Goal: Information Seeking & Learning: Learn about a topic

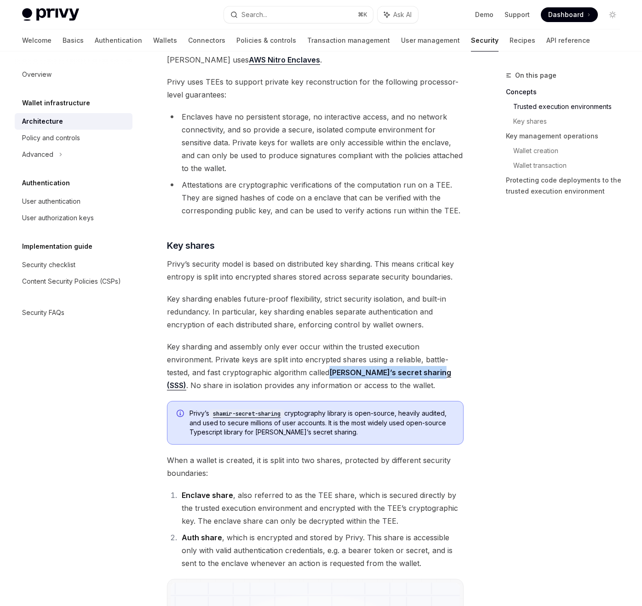
scroll to position [267, 0]
drag, startPoint x: 171, startPoint y: 371, endPoint x: 213, endPoint y: 371, distance: 42.3
click at [213, 371] on span "Key sharding and assembly only ever occur within the trusted execution environm…" at bounding box center [315, 365] width 297 height 51
click at [244, 371] on span "Key sharding and assembly only ever occur within the trusted execution environm…" at bounding box center [315, 365] width 297 height 51
drag, startPoint x: 219, startPoint y: 372, endPoint x: 295, endPoint y: 372, distance: 75.8
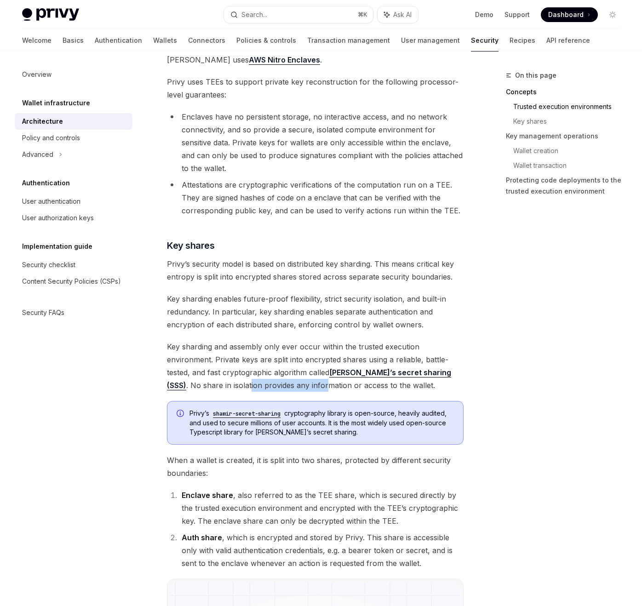
click at [294, 372] on span "Key sharding and assembly only ever occur within the trusted execution environm…" at bounding box center [315, 365] width 297 height 51
click at [329, 373] on span "Key sharding and assembly only ever occur within the trusted execution environm…" at bounding box center [315, 365] width 297 height 51
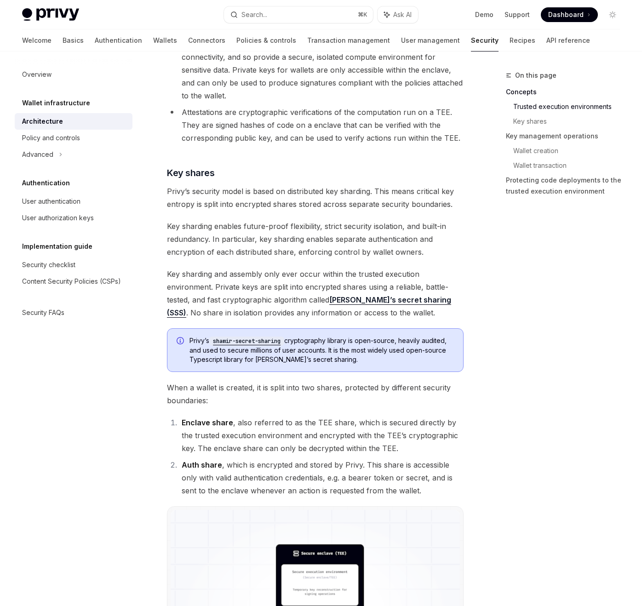
scroll to position [353, 0]
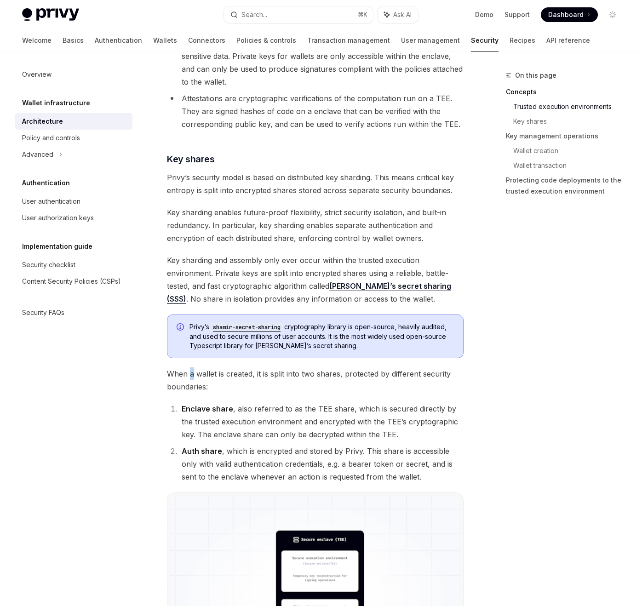
click at [192, 367] on span "When a wallet is created, it is split into two shares, protected by different s…" at bounding box center [315, 380] width 297 height 26
click at [182, 367] on span "When a wallet is created, it is split into two shares, protected by different s…" at bounding box center [315, 380] width 297 height 26
drag, startPoint x: 169, startPoint y: 362, endPoint x: 186, endPoint y: 363, distance: 17.0
click at [186, 367] on span "When a wallet is created, it is split into two shares, protected by different s…" at bounding box center [315, 380] width 297 height 26
click at [238, 402] on li "Enclave share , also referred to as the TEE share, which is secured directly by…" at bounding box center [321, 421] width 285 height 39
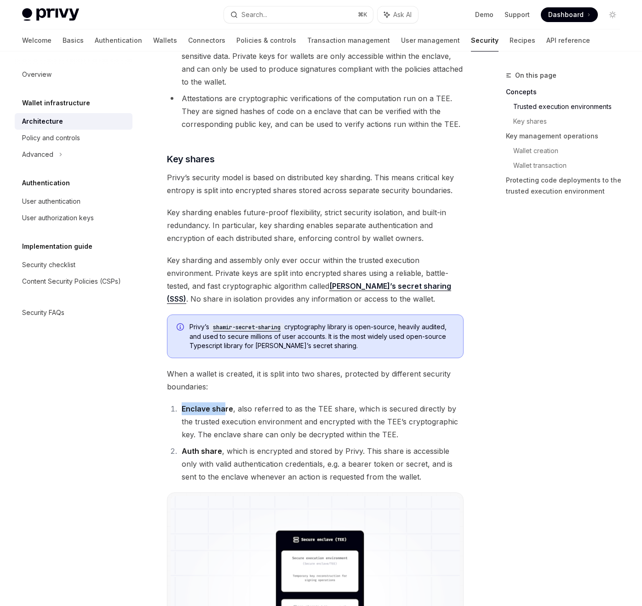
drag, startPoint x: 182, startPoint y: 394, endPoint x: 222, endPoint y: 394, distance: 40.0
click at [222, 404] on strong "Enclave share" at bounding box center [207, 408] width 51 height 9
click at [282, 402] on li "Enclave share , also referred to as the TEE share, which is secured directly by…" at bounding box center [321, 421] width 285 height 39
drag, startPoint x: 232, startPoint y: 396, endPoint x: 303, endPoint y: 396, distance: 70.8
click at [303, 402] on li "Enclave share , also referred to as the TEE share, which is secured directly by…" at bounding box center [321, 421] width 285 height 39
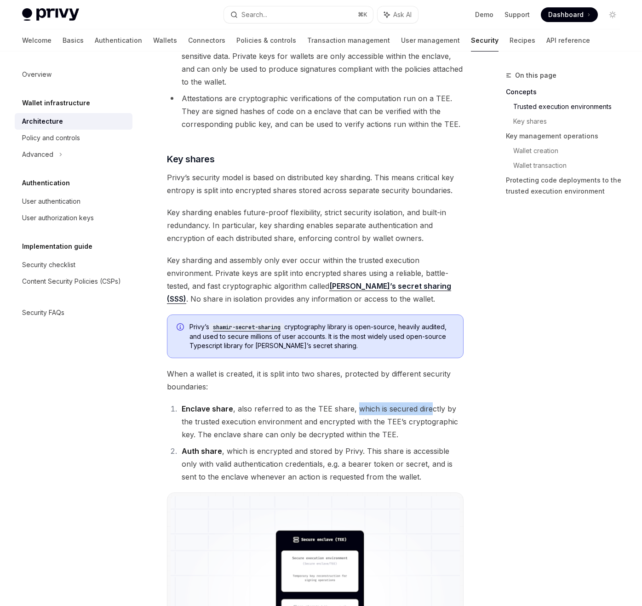
drag, startPoint x: 354, startPoint y: 396, endPoint x: 428, endPoint y: 396, distance: 73.1
click at [428, 402] on li "Enclave share , also referred to as the TEE share, which is secured directly by…" at bounding box center [321, 421] width 285 height 39
click at [455, 402] on li "Enclave share , also referred to as the TEE share, which is secured directly by…" at bounding box center [321, 421] width 285 height 39
drag, startPoint x: 188, startPoint y: 409, endPoint x: 263, endPoint y: 409, distance: 75.4
click at [263, 409] on li "Enclave share , also referred to as the TEE share, which is secured directly by…" at bounding box center [321, 421] width 285 height 39
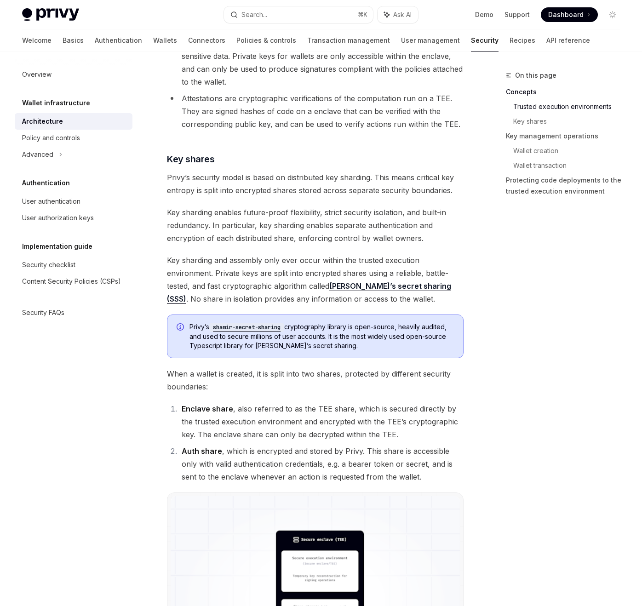
click at [321, 410] on li "Enclave share , also referred to as the TEE share, which is secured directly by…" at bounding box center [321, 421] width 285 height 39
drag, startPoint x: 305, startPoint y: 409, endPoint x: 401, endPoint y: 409, distance: 96.1
click at [402, 409] on li "Enclave share , also referred to as the TEE share, which is secured directly by…" at bounding box center [321, 421] width 285 height 39
click at [437, 409] on li "Enclave share , also referred to as the TEE share, which is secured directly by…" at bounding box center [321, 421] width 285 height 39
click at [320, 412] on li "Enclave share , also referred to as the TEE share, which is secured directly by…" at bounding box center [321, 421] width 285 height 39
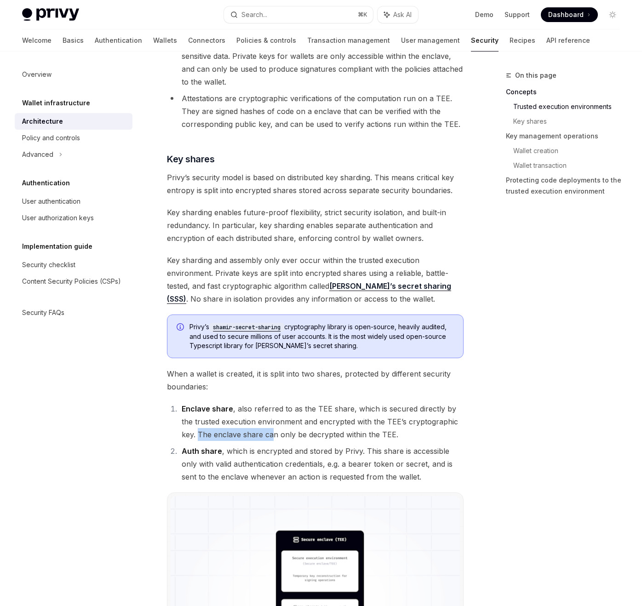
drag, startPoint x: 183, startPoint y: 419, endPoint x: 255, endPoint y: 419, distance: 72.2
click at [255, 419] on li "Enclave share , also referred to as the TEE share, which is secured directly by…" at bounding box center [321, 421] width 285 height 39
click at [319, 419] on li "Enclave share , also referred to as the TEE share, which is secured directly by…" at bounding box center [321, 421] width 285 height 39
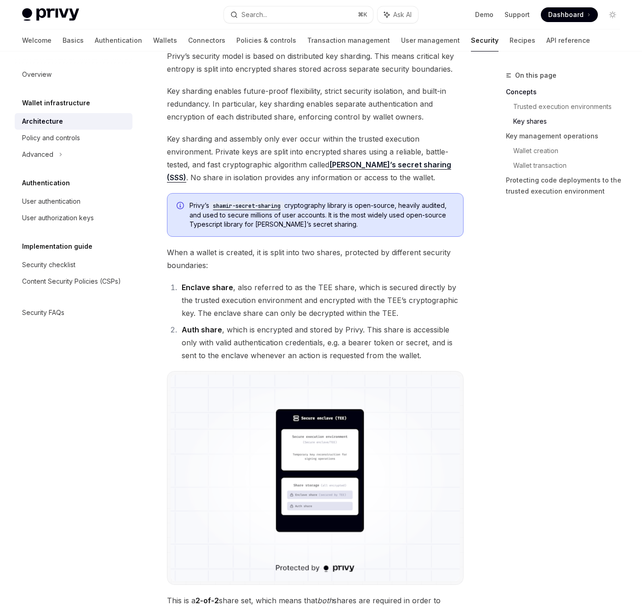
scroll to position [477, 0]
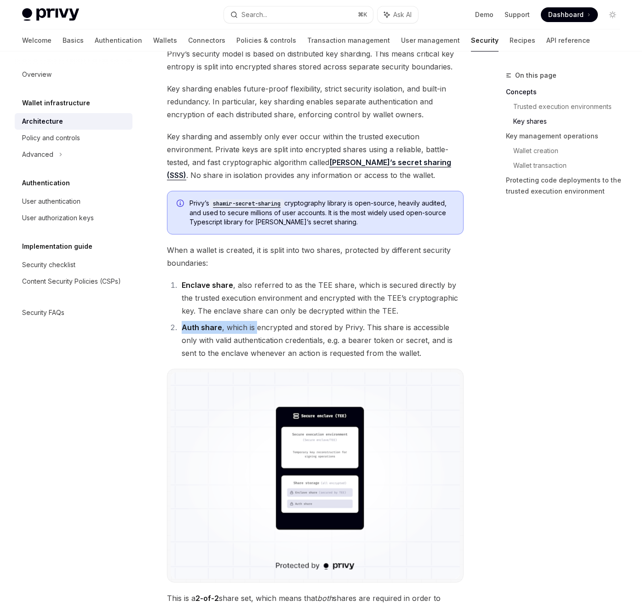
drag, startPoint x: 182, startPoint y: 313, endPoint x: 255, endPoint y: 313, distance: 73.6
click at [255, 321] on li "Auth share , which is encrypted and stored by Privy. This share is accessible o…" at bounding box center [321, 340] width 285 height 39
click at [293, 321] on li "Auth share , which is encrypted and stored by Privy. This share is accessible o…" at bounding box center [321, 340] width 285 height 39
drag, startPoint x: 234, startPoint y: 313, endPoint x: 283, endPoint y: 313, distance: 48.7
click at [283, 321] on li "Auth share , which is encrypted and stored by Privy. This share is accessible o…" at bounding box center [321, 340] width 285 height 39
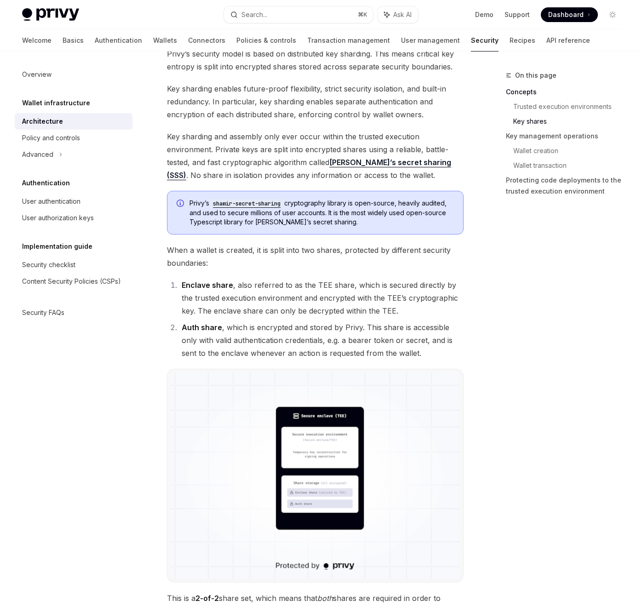
click at [336, 321] on li "Auth share , which is encrypted and stored by Privy. This share is accessible o…" at bounding box center [321, 340] width 285 height 39
drag, startPoint x: 230, startPoint y: 314, endPoint x: 325, endPoint y: 314, distance: 95.2
click at [325, 321] on li "Auth share , which is encrypted and stored by Privy. This share is accessible o…" at bounding box center [321, 340] width 285 height 39
click at [362, 321] on li "Auth share , which is encrypted and stored by Privy. This share is accessible o…" at bounding box center [321, 340] width 285 height 39
drag, startPoint x: 377, startPoint y: 313, endPoint x: 361, endPoint y: 322, distance: 18.3
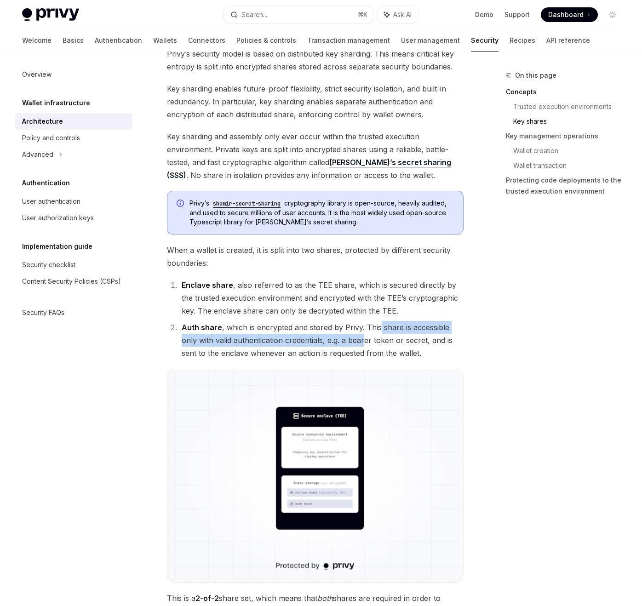
click at [361, 322] on li "Auth share , which is encrypted and stored by Privy. This share is accessible o…" at bounding box center [321, 340] width 285 height 39
click at [279, 321] on li "Auth share , which is encrypted and stored by Privy. This share is accessible o…" at bounding box center [321, 340] width 285 height 39
drag, startPoint x: 199, startPoint y: 327, endPoint x: 321, endPoint y: 327, distance: 122.3
click at [321, 327] on li "Auth share , which is encrypted and stored by Privy. This share is accessible o…" at bounding box center [321, 340] width 285 height 39
click at [383, 330] on li "Auth share , which is encrypted and stored by Privy. This share is accessible o…" at bounding box center [321, 340] width 285 height 39
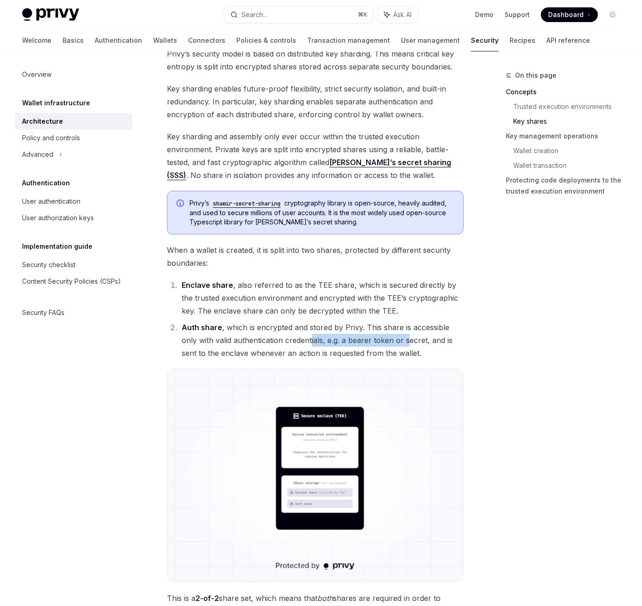
drag, startPoint x: 311, startPoint y: 329, endPoint x: 409, endPoint y: 329, distance: 97.5
click at [409, 329] on li "Auth share , which is encrypted and stored by Privy. This share is accessible o…" at bounding box center [321, 340] width 285 height 39
click at [273, 321] on li "Auth share , which is encrypted and stored by Privy. This share is accessible o…" at bounding box center [321, 340] width 285 height 39
drag, startPoint x: 189, startPoint y: 340, endPoint x: 344, endPoint y: 340, distance: 154.5
click at [344, 340] on li "Auth share , which is encrypted and stored by Privy. This share is accessible o…" at bounding box center [321, 340] width 285 height 39
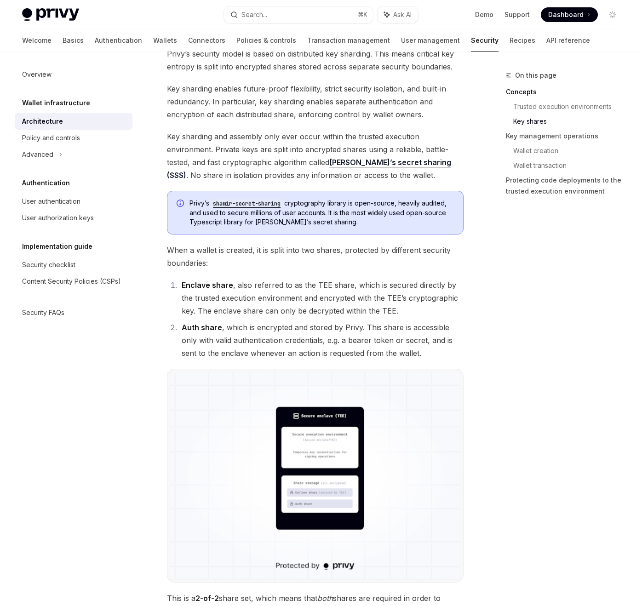
click at [358, 329] on li "Auth share , which is encrypted and stored by Privy. This share is accessible o…" at bounding box center [321, 340] width 285 height 39
drag, startPoint x: 199, startPoint y: 342, endPoint x: 306, endPoint y: 342, distance: 107.1
click at [306, 342] on li "Auth share , which is encrypted and stored by Privy. This share is accessible o…" at bounding box center [321, 340] width 285 height 39
click at [359, 341] on li "Auth share , which is encrypted and stored by Privy. This share is accessible o…" at bounding box center [321, 340] width 285 height 39
drag, startPoint x: 267, startPoint y: 340, endPoint x: 376, endPoint y: 340, distance: 108.9
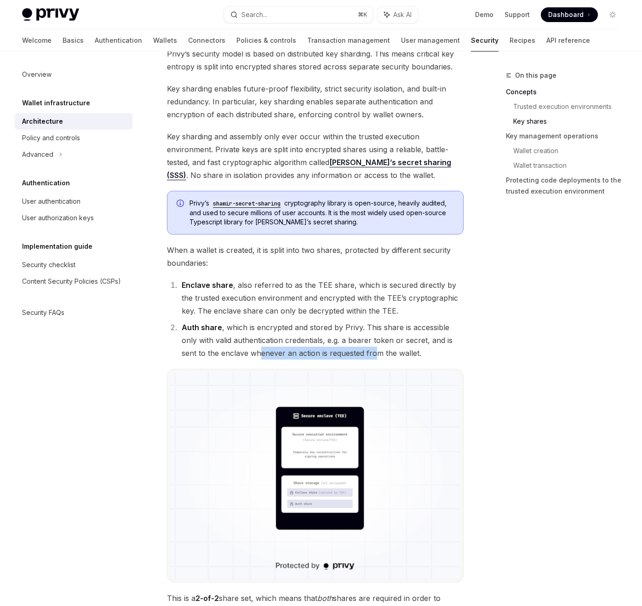
click at [376, 340] on li "Auth share , which is encrypted and stored by Privy. This share is accessible o…" at bounding box center [321, 340] width 285 height 39
click at [302, 321] on li "Auth share , which is encrypted and stored by Privy. This share is accessible o…" at bounding box center [321, 340] width 285 height 39
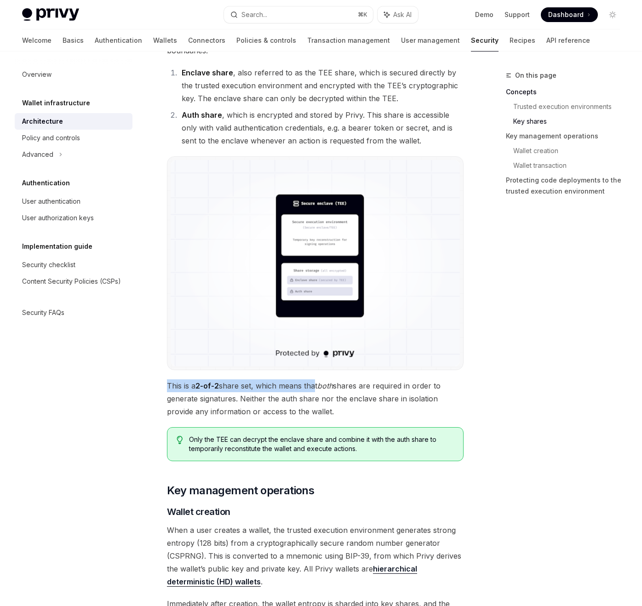
drag, startPoint x: 167, startPoint y: 371, endPoint x: 314, endPoint y: 371, distance: 147.1
click at [317, 379] on span "This is a 2-of-2 share set, which means that both shares are required in order …" at bounding box center [315, 398] width 297 height 39
click at [356, 379] on span "This is a 2-of-2 share set, which means that both shares are required in order …" at bounding box center [315, 398] width 297 height 39
drag, startPoint x: 167, startPoint y: 372, endPoint x: 259, endPoint y: 371, distance: 92.4
click at [259, 379] on span "This is a 2-of-2 share set, which means that both shares are required in order …" at bounding box center [315, 398] width 297 height 39
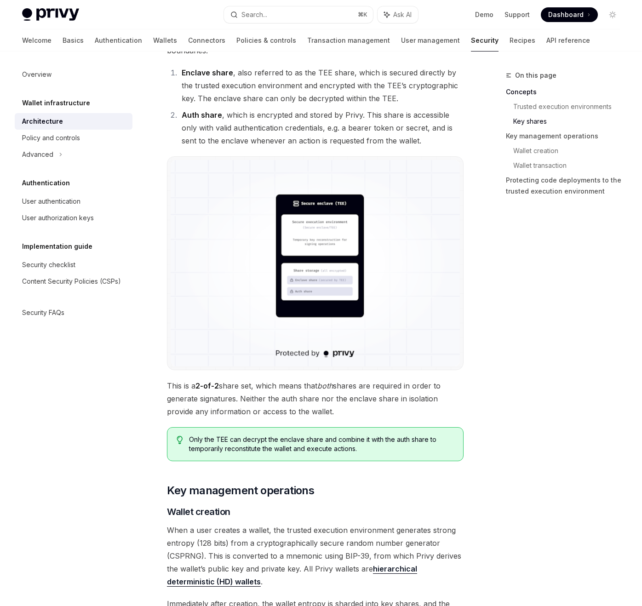
click at [285, 379] on span "This is a 2-of-2 share set, which means that both shares are required in order …" at bounding box center [315, 398] width 297 height 39
drag, startPoint x: 196, startPoint y: 374, endPoint x: 303, endPoint y: 374, distance: 107.1
click at [303, 379] on span "This is a 2-of-2 share set, which means that both shares are required in order …" at bounding box center [315, 398] width 297 height 39
click at [382, 379] on span "This is a 2-of-2 share set, which means that both shares are required in order …" at bounding box center [315, 398] width 297 height 39
drag, startPoint x: 274, startPoint y: 370, endPoint x: 411, endPoint y: 370, distance: 137.4
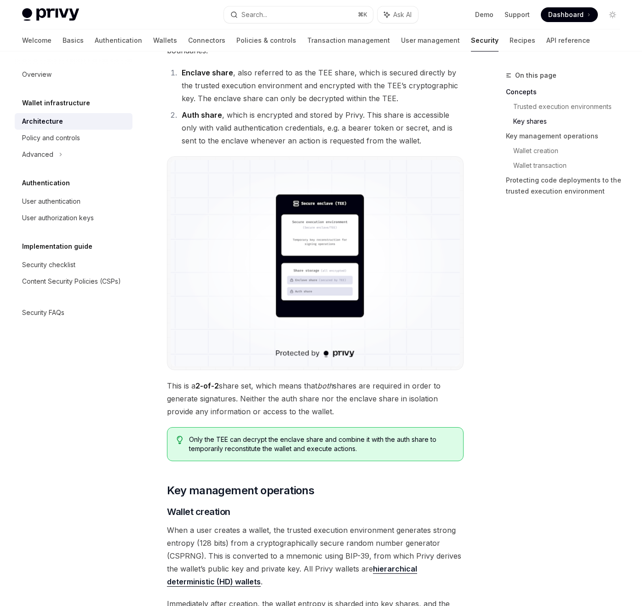
click at [411, 379] on span "This is a 2-of-2 share set, which means that both shares are required in order …" at bounding box center [315, 398] width 297 height 39
drag, startPoint x: 408, startPoint y: 371, endPoint x: 231, endPoint y: 371, distance: 177.4
click at [231, 379] on span "This is a 2-of-2 share set, which means that both shares are required in order …" at bounding box center [315, 398] width 297 height 39
click at [180, 383] on span "This is a 2-of-2 share set, which means that both shares are required in order …" at bounding box center [315, 398] width 297 height 39
drag, startPoint x: 163, startPoint y: 386, endPoint x: 288, endPoint y: 386, distance: 125.0
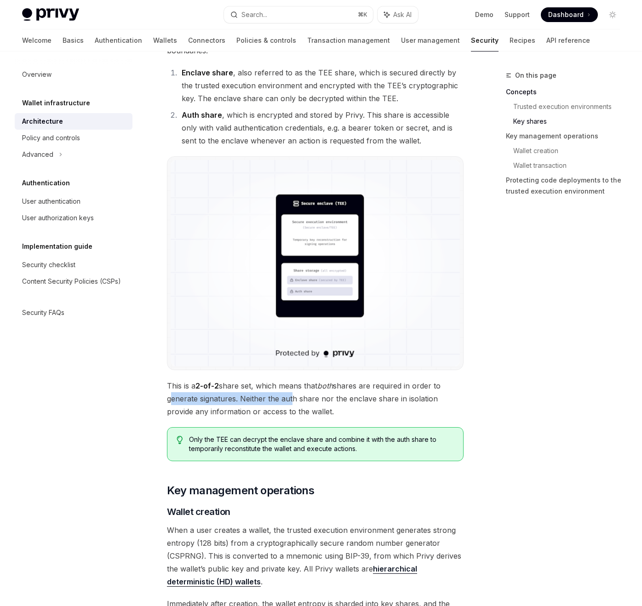
click at [288, 386] on div "Wallet infrastructure Security architecture OpenAI Open in ChatGPT OpenAI Open …" at bounding box center [229, 518] width 473 height 2275
click at [348, 386] on span "This is a 2-of-2 share set, which means that both shares are required in order …" at bounding box center [315, 398] width 297 height 39
drag, startPoint x: 255, startPoint y: 386, endPoint x: 363, endPoint y: 386, distance: 107.6
click at [363, 386] on span "This is a 2-of-2 share set, which means that both shares are required in order …" at bounding box center [315, 398] width 297 height 39
click at [415, 386] on span "This is a 2-of-2 share set, which means that both shares are required in order …" at bounding box center [315, 398] width 297 height 39
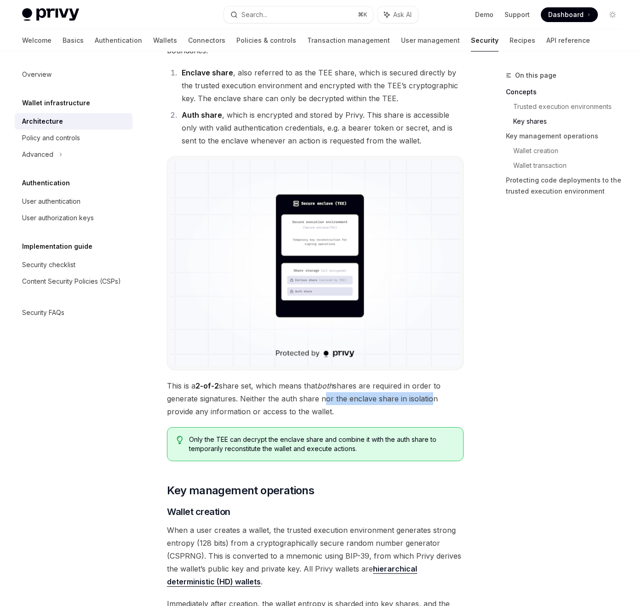
drag, startPoint x: 322, startPoint y: 387, endPoint x: 425, endPoint y: 387, distance: 103.0
click at [425, 387] on span "This is a 2-of-2 share set, which means that both shares are required in order …" at bounding box center [315, 398] width 297 height 39
click at [360, 385] on span "This is a 2-of-2 share set, which means that both shares are required in order …" at bounding box center [315, 398] width 297 height 39
drag, startPoint x: 159, startPoint y: 399, endPoint x: 305, endPoint y: 399, distance: 145.7
click at [305, 399] on div "Wallet infrastructure Security architecture OpenAI Open in ChatGPT OpenAI Open …" at bounding box center [229, 518] width 473 height 2275
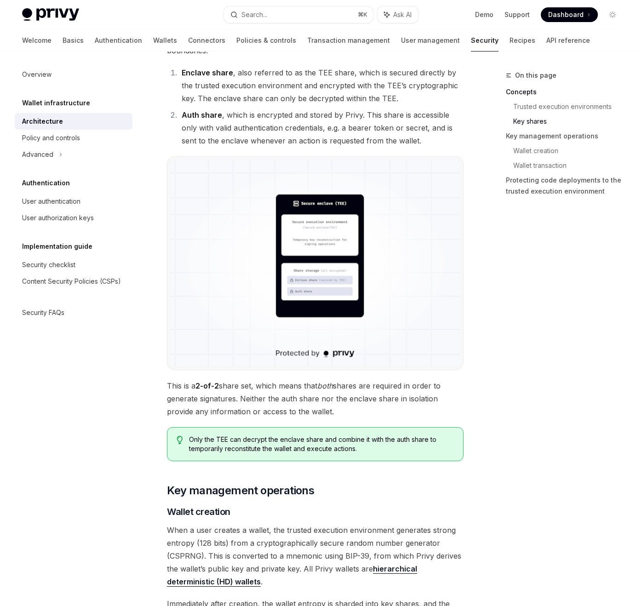
click at [388, 390] on span "This is a 2-of-2 share set, which means that both shares are required in order …" at bounding box center [315, 398] width 297 height 39
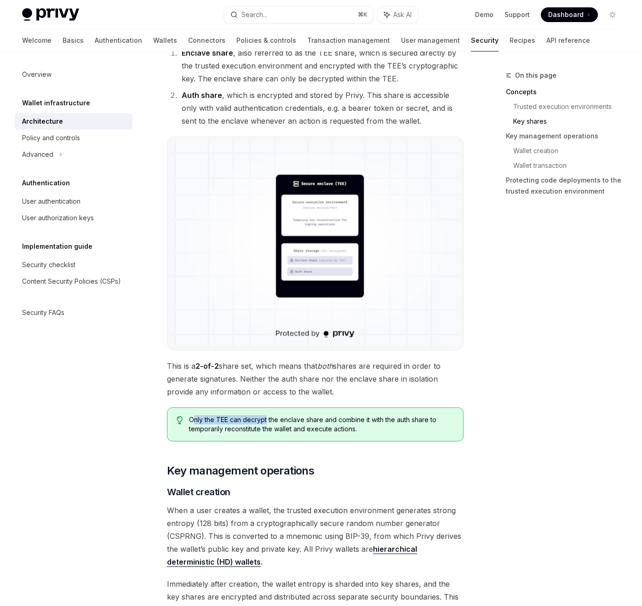
drag, startPoint x: 194, startPoint y: 403, endPoint x: 266, endPoint y: 404, distance: 71.3
click at [266, 415] on span "Only the TEE can decrypt the enclave share and combine it with the auth share t…" at bounding box center [321, 424] width 265 height 18
click at [324, 415] on span "Only the TEE can decrypt the enclave share and combine it with the auth share t…" at bounding box center [321, 424] width 265 height 18
drag, startPoint x: 267, startPoint y: 406, endPoint x: 339, endPoint y: 406, distance: 71.7
click at [339, 415] on span "Only the TEE can decrypt the enclave share and combine it with the auth share t…" at bounding box center [321, 424] width 265 height 18
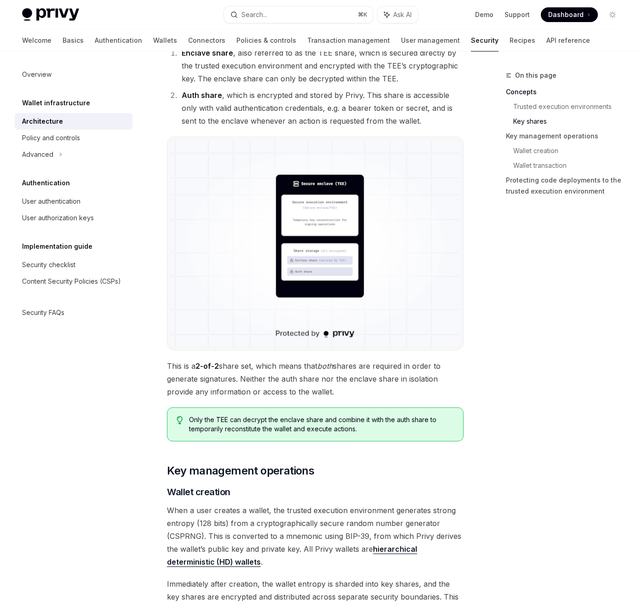
click at [384, 415] on span "Only the TEE can decrypt the enclave share and combine it with the auth share t…" at bounding box center [321, 424] width 265 height 18
drag, startPoint x: 285, startPoint y: 407, endPoint x: 370, endPoint y: 407, distance: 84.6
click at [370, 415] on span "Only the TEE can decrypt the enclave share and combine it with the auth share t…" at bounding box center [321, 424] width 265 height 18
click at [415, 415] on span "Only the TEE can decrypt the enclave share and combine it with the auth share t…" at bounding box center [321, 424] width 265 height 18
drag, startPoint x: 281, startPoint y: 405, endPoint x: 376, endPoint y: 405, distance: 95.2
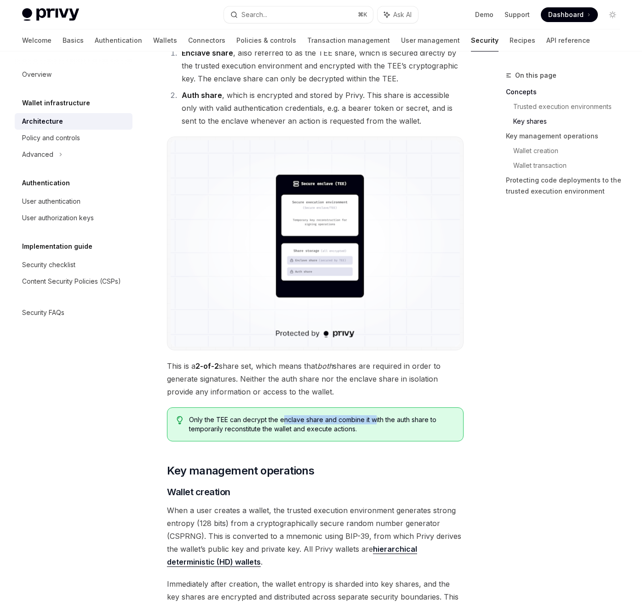
click at [376, 415] on span "Only the TEE can decrypt the enclave share and combine it with the auth share t…" at bounding box center [321, 424] width 265 height 18
click at [428, 415] on span "Only the TEE can decrypt the enclave share and combine it with the auth share t…" at bounding box center [321, 424] width 265 height 18
drag, startPoint x: 191, startPoint y: 416, endPoint x: 314, endPoint y: 418, distance: 122.8
click at [314, 418] on span "Only the TEE can decrypt the enclave share and combine it with the auth share t…" at bounding box center [321, 424] width 265 height 18
click at [346, 416] on span "Only the TEE can decrypt the enclave share and combine it with the auth share t…" at bounding box center [321, 424] width 265 height 18
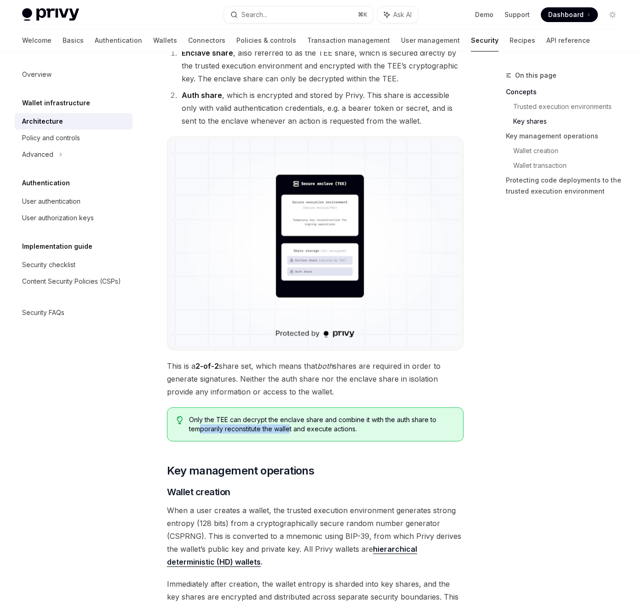
drag, startPoint x: 200, startPoint y: 416, endPoint x: 295, endPoint y: 416, distance: 95.6
click at [295, 416] on span "Only the TEE can decrypt the enclave share and combine it with the auth share t…" at bounding box center [321, 424] width 265 height 18
click at [353, 415] on span "Only the TEE can decrypt the enclave share and combine it with the auth share t…" at bounding box center [321, 424] width 265 height 18
drag, startPoint x: 224, startPoint y: 416, endPoint x: 356, endPoint y: 421, distance: 131.6
click at [359, 421] on div "Only the TEE can decrypt the enclave share and combine it with the auth share t…" at bounding box center [315, 424] width 297 height 34
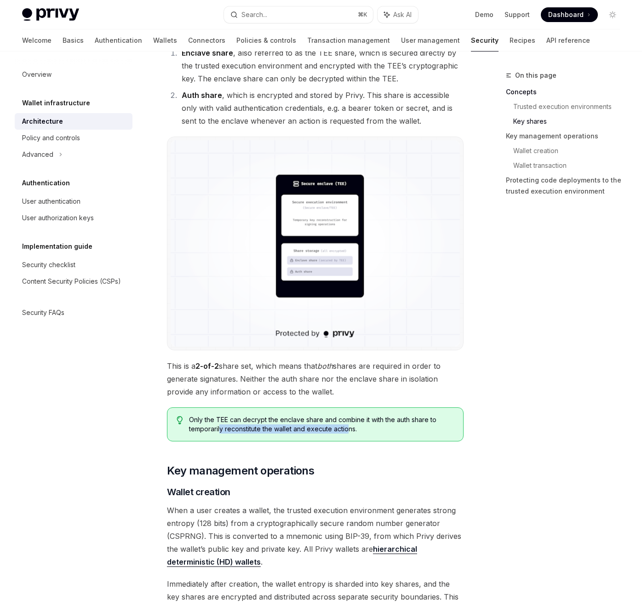
drag, startPoint x: 347, startPoint y: 417, endPoint x: 220, endPoint y: 417, distance: 126.4
click at [221, 417] on span "Only the TEE can decrypt the enclave share and combine it with the auth share t…" at bounding box center [321, 424] width 265 height 18
click at [451, 419] on span "Only the TEE can decrypt the enclave share and combine it with the auth share t…" at bounding box center [321, 424] width 265 height 18
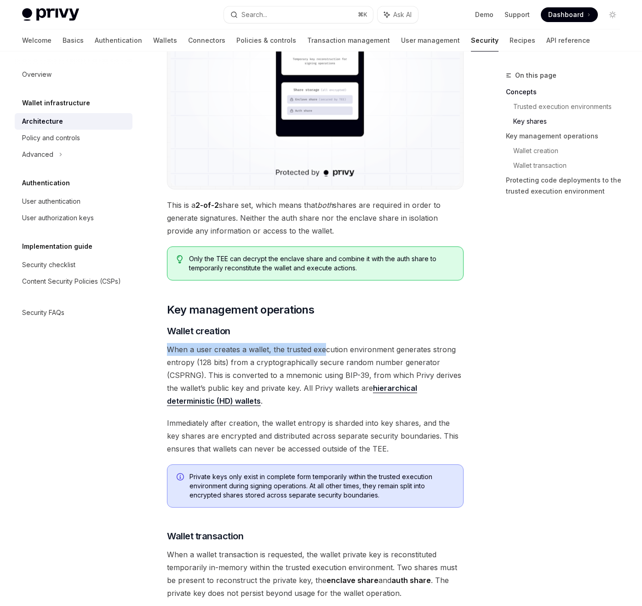
drag, startPoint x: 170, startPoint y: 334, endPoint x: 323, endPoint y: 334, distance: 152.6
click at [323, 343] on span "When a user creates a wallet, the trusted execution environment generates stron…" at bounding box center [315, 375] width 297 height 64
click at [409, 343] on span "When a user creates a wallet, the trusted execution environment generates stron…" at bounding box center [315, 375] width 297 height 64
drag, startPoint x: 170, startPoint y: 365, endPoint x: 200, endPoint y: 365, distance: 29.9
click at [200, 365] on span "When a user creates a wallet, the trusted execution environment generates stron…" at bounding box center [315, 375] width 297 height 64
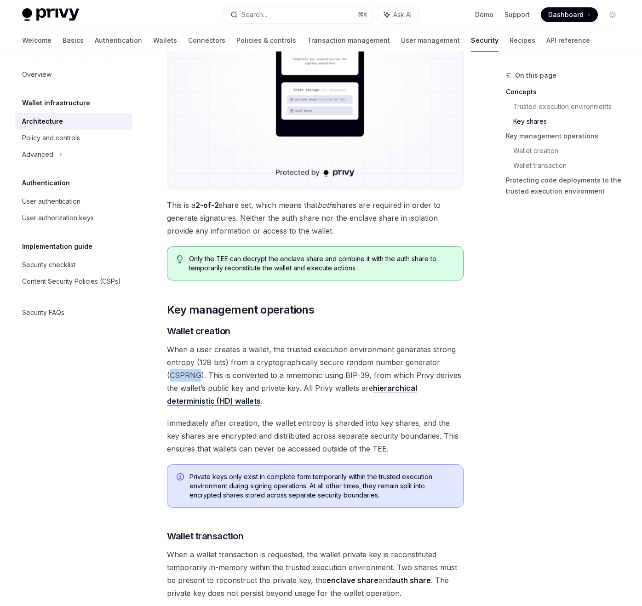
copy span "CSPRNG"
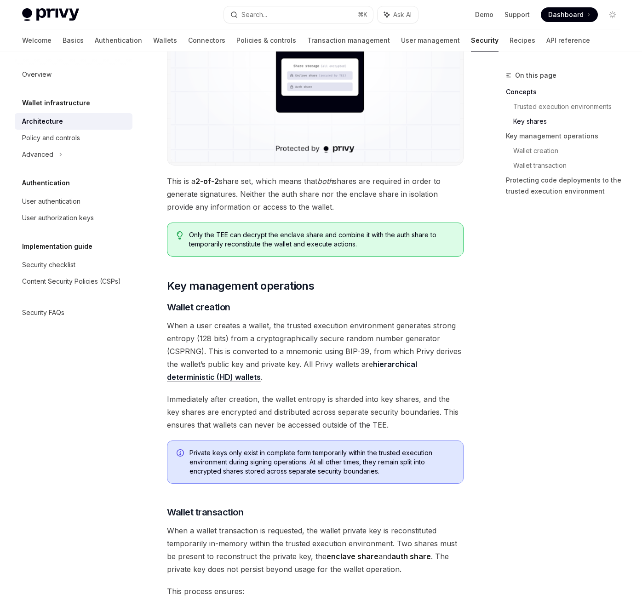
click at [266, 338] on span "When a user creates a wallet, the trusted execution environment generates stron…" at bounding box center [315, 351] width 297 height 64
drag, startPoint x: 230, startPoint y: 338, endPoint x: 317, endPoint y: 340, distance: 86.9
click at [317, 340] on span "When a user creates a wallet, the trusted execution environment generates stron…" at bounding box center [315, 351] width 297 height 64
click at [339, 342] on span "When a user creates a wallet, the trusted execution environment generates stron…" at bounding box center [315, 351] width 297 height 64
drag, startPoint x: 344, startPoint y: 341, endPoint x: 365, endPoint y: 341, distance: 21.6
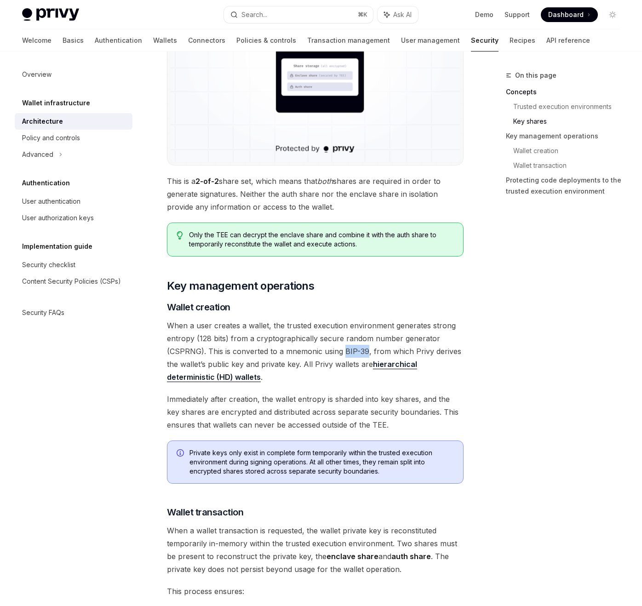
click at [365, 341] on span "When a user creates a wallet, the trusted execution environment generates stron…" at bounding box center [315, 351] width 297 height 64
copy span "BIP-39"
click at [266, 371] on div "Privy’s security architecture combines trusted execution environments (TEEs) wi…" at bounding box center [315, 268] width 297 height 2093
drag, startPoint x: 175, startPoint y: 352, endPoint x: 274, endPoint y: 352, distance: 99.8
click at [274, 352] on span "When a user creates a wallet, the trusted execution environment generates stron…" at bounding box center [315, 351] width 297 height 64
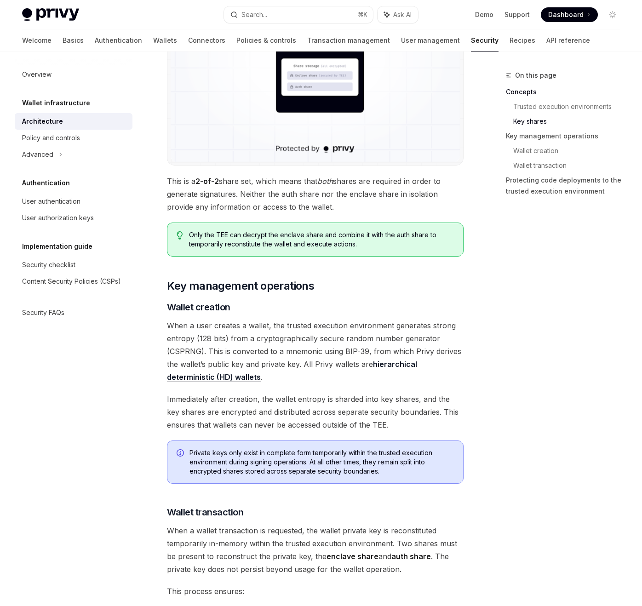
click at [304, 350] on span "When a user creates a wallet, the trusted execution environment generates stron…" at bounding box center [315, 351] width 297 height 64
drag, startPoint x: 287, startPoint y: 352, endPoint x: 338, endPoint y: 352, distance: 50.6
click at [338, 352] on span "When a user creates a wallet, the trusted execution environment generates stron…" at bounding box center [315, 351] width 297 height 64
click at [355, 352] on span "When a user creates a wallet, the trusted execution environment generates stron…" at bounding box center [315, 351] width 297 height 64
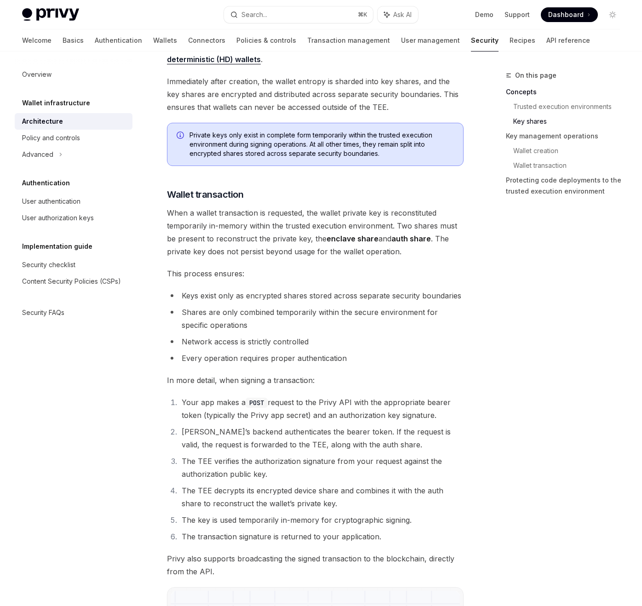
scroll to position [854, 0]
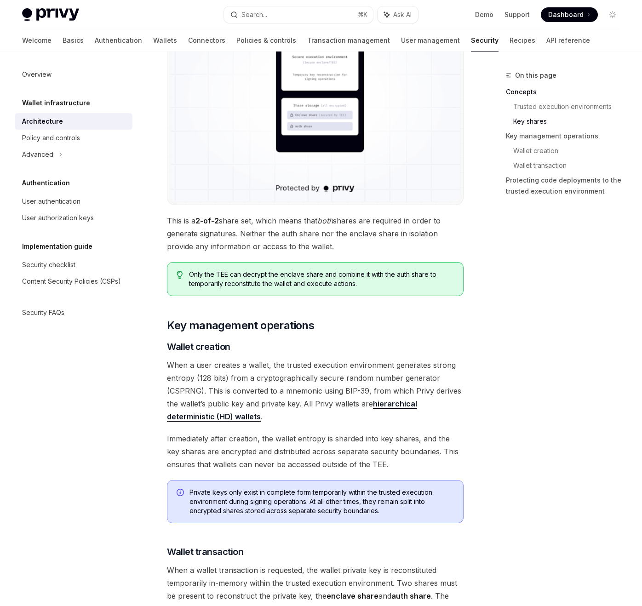
click at [396, 399] on link "hierarchical deterministic (HD) wallets" at bounding box center [292, 410] width 250 height 23
click at [225, 432] on span "Immediately after creation, the wallet entropy is sharded into key shares, and …" at bounding box center [315, 451] width 297 height 39
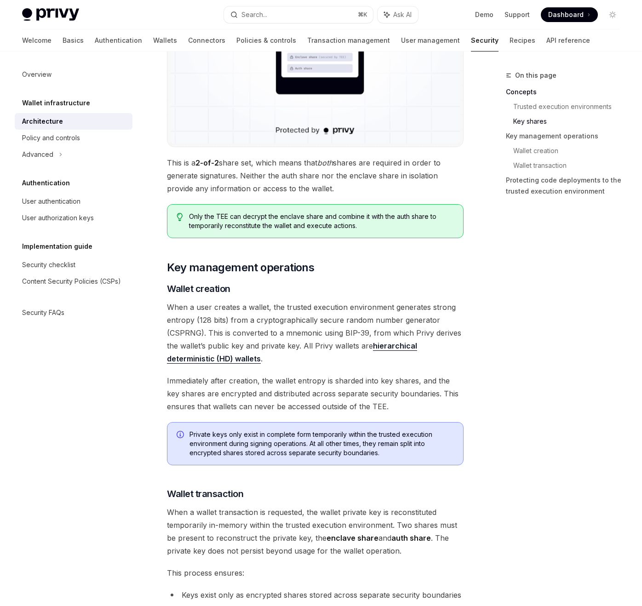
scroll to position [912, 0]
drag, startPoint x: 174, startPoint y: 364, endPoint x: 273, endPoint y: 364, distance: 98.4
click at [273, 374] on span "Immediately after creation, the wallet entropy is sharded into key shares, and …" at bounding box center [315, 393] width 297 height 39
click at [325, 374] on span "Immediately after creation, the wallet entropy is sharded into key shares, and …" at bounding box center [315, 393] width 297 height 39
click at [248, 358] on div "Privy’s security architecture combines trusted execution environments (TEEs) wi…" at bounding box center [315, 249] width 297 height 2093
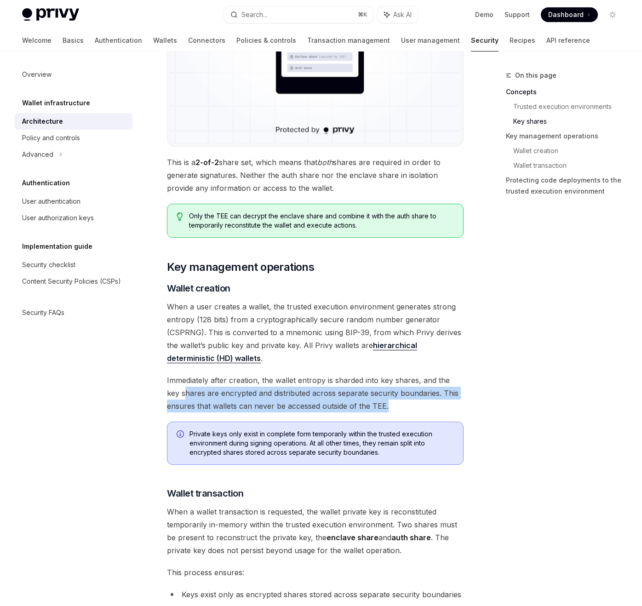
drag, startPoint x: 171, startPoint y: 380, endPoint x: 391, endPoint y: 388, distance: 220.3
click at [391, 388] on span "Immediately after creation, the wallet entropy is sharded into key shares, and …" at bounding box center [315, 393] width 297 height 39
click at [423, 383] on span "Immediately after creation, the wallet entropy is sharded into key shares, and …" at bounding box center [315, 393] width 297 height 39
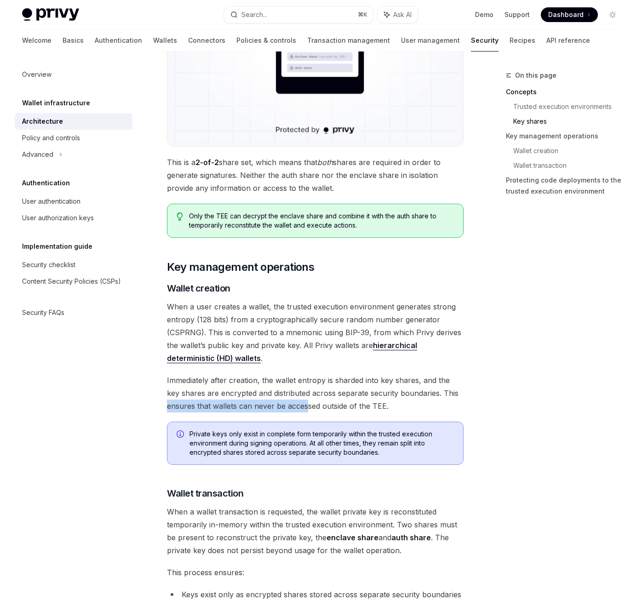
drag, startPoint x: 162, startPoint y: 389, endPoint x: 308, endPoint y: 393, distance: 146.2
click at [308, 393] on div "Wallet infrastructure Security architecture OpenAI Open in ChatGPT OpenAI Open …" at bounding box center [229, 294] width 473 height 2275
click at [357, 394] on span "Immediately after creation, the wallet entropy is sharded into key shares, and …" at bounding box center [315, 393] width 297 height 39
drag, startPoint x: 263, startPoint y: 396, endPoint x: 376, endPoint y: 396, distance: 113.1
click at [377, 396] on span "Immediately after creation, the wallet entropy is sharded into key shares, and …" at bounding box center [315, 393] width 297 height 39
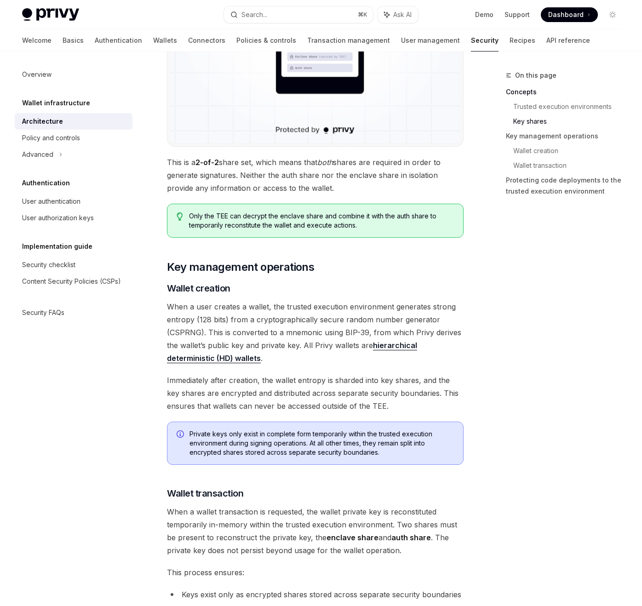
click at [439, 395] on span "Immediately after creation, the wallet entropy is sharded into key shares, and …" at bounding box center [315, 393] width 297 height 39
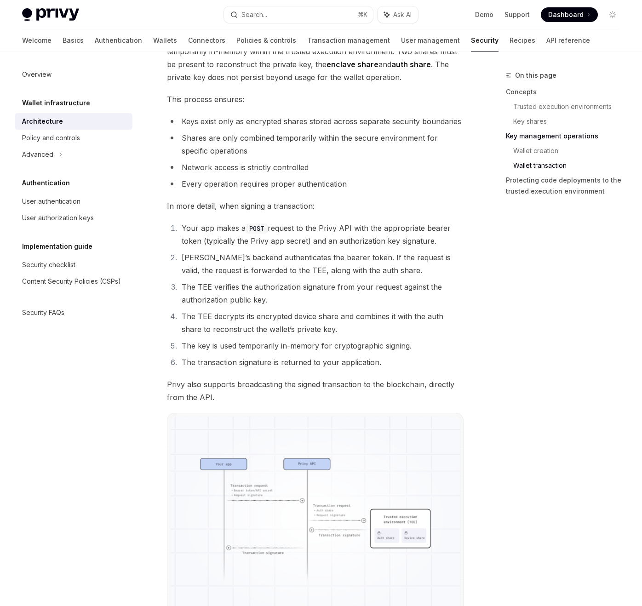
scroll to position [1204, 0]
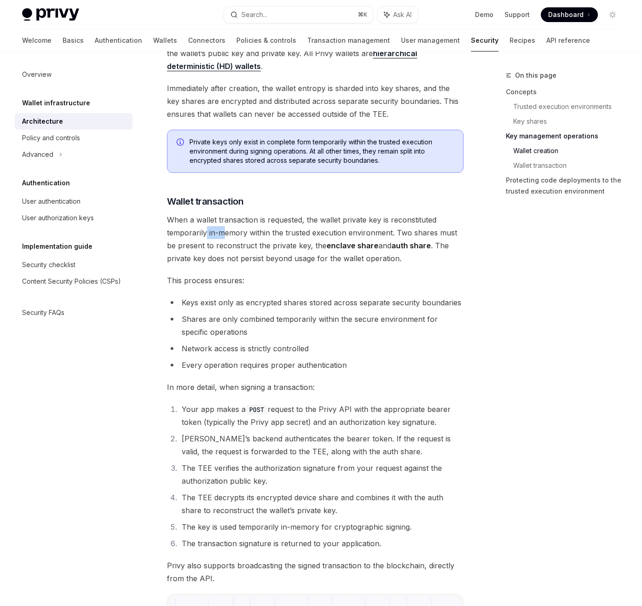
drag, startPoint x: 223, startPoint y: 216, endPoint x: 206, endPoint y: 221, distance: 18.2
click at [206, 221] on span "When a wallet transaction is requested, the wallet private key is reconstituted…" at bounding box center [315, 238] width 297 height 51
click at [280, 223] on span "When a wallet transaction is requested, the wallet private key is reconstituted…" at bounding box center [315, 238] width 297 height 51
drag, startPoint x: 241, startPoint y: 227, endPoint x: 358, endPoint y: 227, distance: 116.8
click at [358, 227] on span "When a wallet transaction is requested, the wallet private key is reconstituted…" at bounding box center [315, 238] width 297 height 51
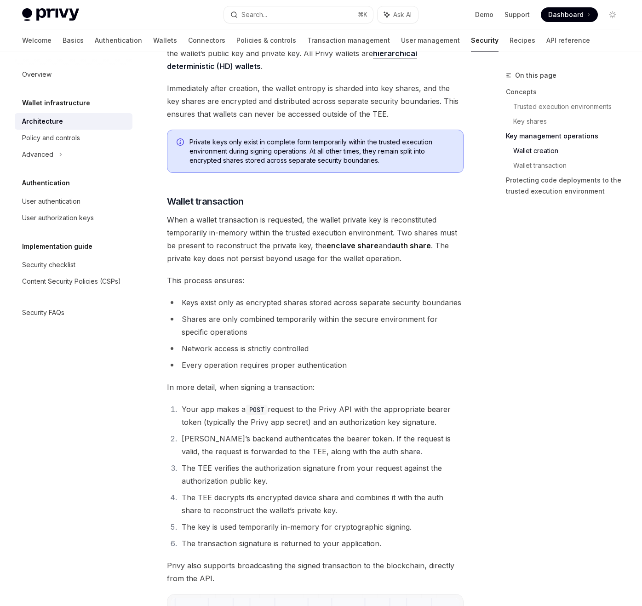
click at [418, 241] on strong "auth share" at bounding box center [411, 245] width 40 height 9
drag, startPoint x: 166, startPoint y: 240, endPoint x: 269, endPoint y: 240, distance: 102.5
click at [269, 240] on span "When a wallet transaction is requested, the wallet private key is reconstituted…" at bounding box center [315, 238] width 297 height 51
click at [315, 246] on span "When a wallet transaction is requested, the wallet private key is reconstituted…" at bounding box center [315, 238] width 297 height 51
drag, startPoint x: 184, startPoint y: 245, endPoint x: 339, endPoint y: 245, distance: 154.9
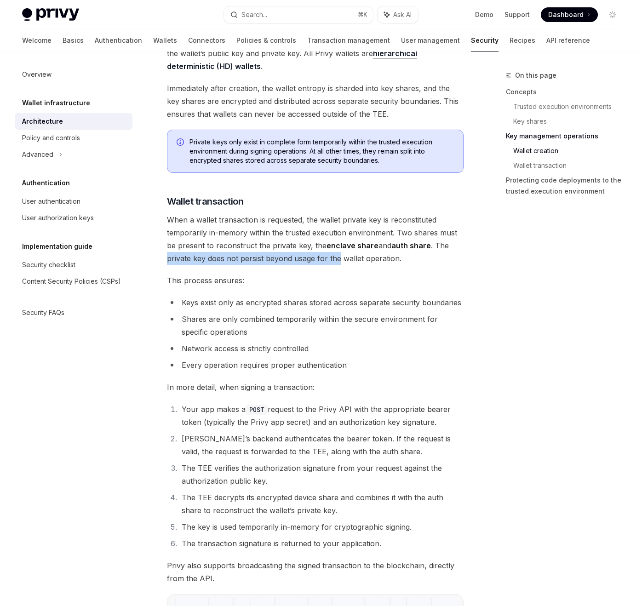
click at [339, 245] on span "When a wallet transaction is requested, the wallet private key is reconstituted…" at bounding box center [315, 238] width 297 height 51
click at [388, 249] on span "When a wallet transaction is requested, the wallet private key is reconstituted…" at bounding box center [315, 238] width 297 height 51
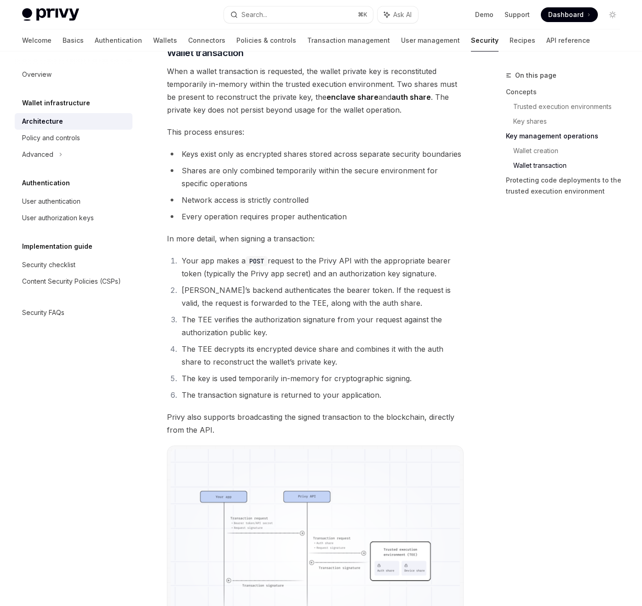
scroll to position [1506, 0]
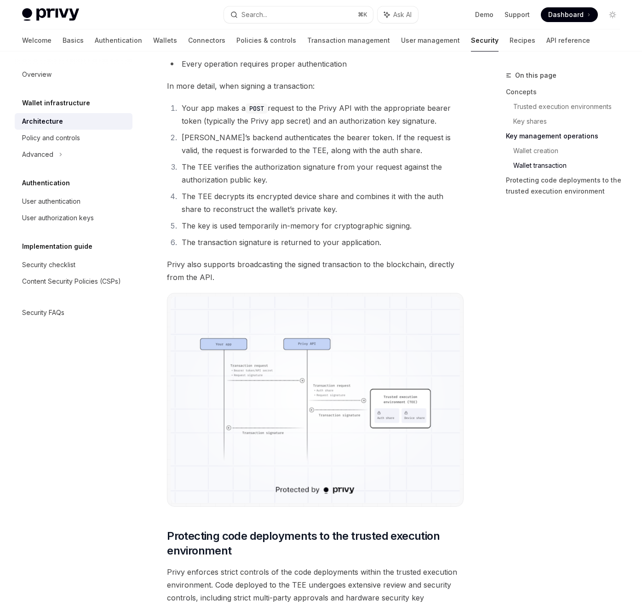
click at [307, 381] on img at bounding box center [315, 400] width 289 height 206
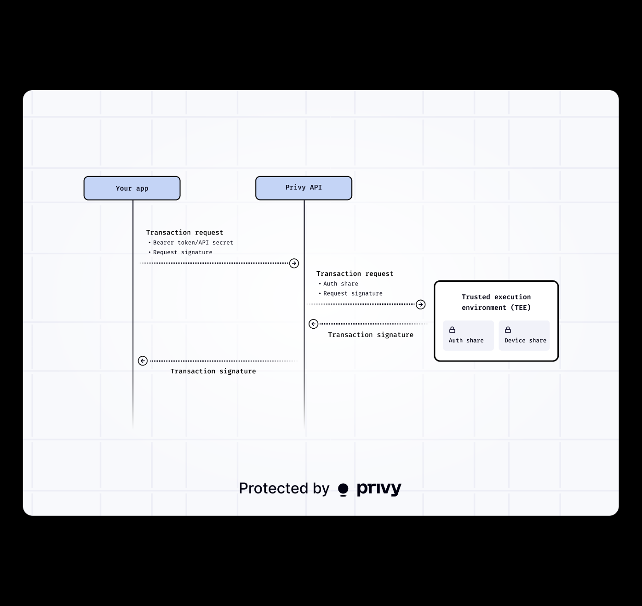
click at [258, 312] on img at bounding box center [321, 303] width 596 height 426
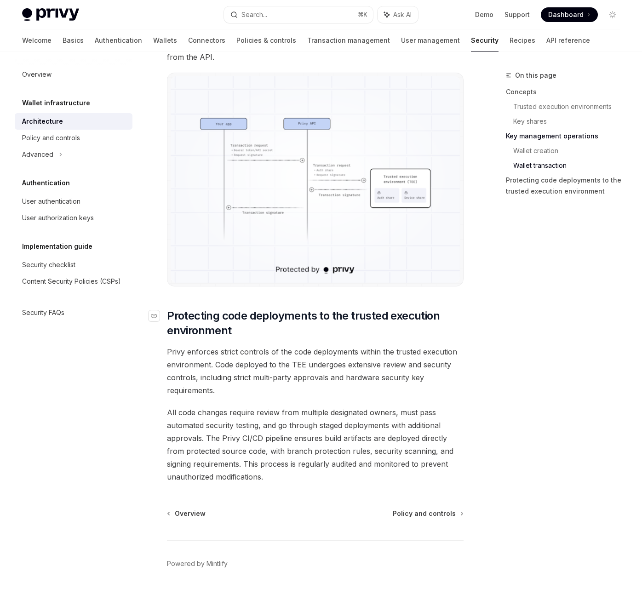
scroll to position [1727, 0]
click at [65, 138] on div "Policy and controls" at bounding box center [51, 137] width 58 height 11
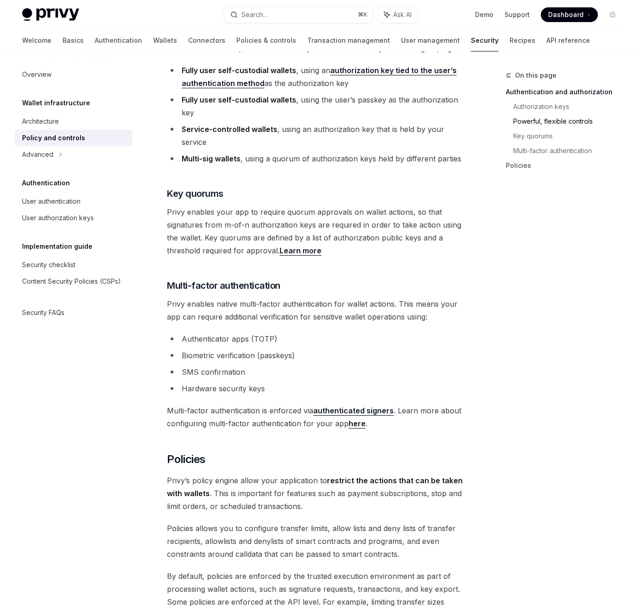
scroll to position [616, 0]
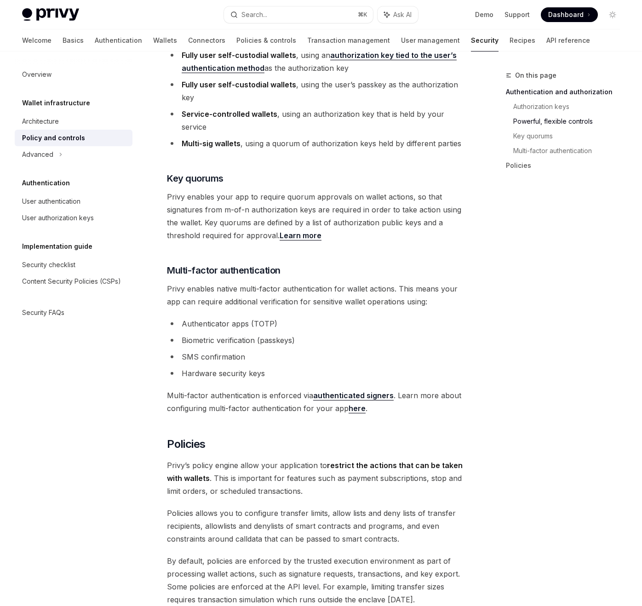
click at [292, 230] on span "Privy enables your app to require quorum approvals on wallet actions, so that s…" at bounding box center [315, 215] width 297 height 51
click at [292, 233] on link "Learn more" at bounding box center [300, 236] width 42 height 10
type textarea "*"
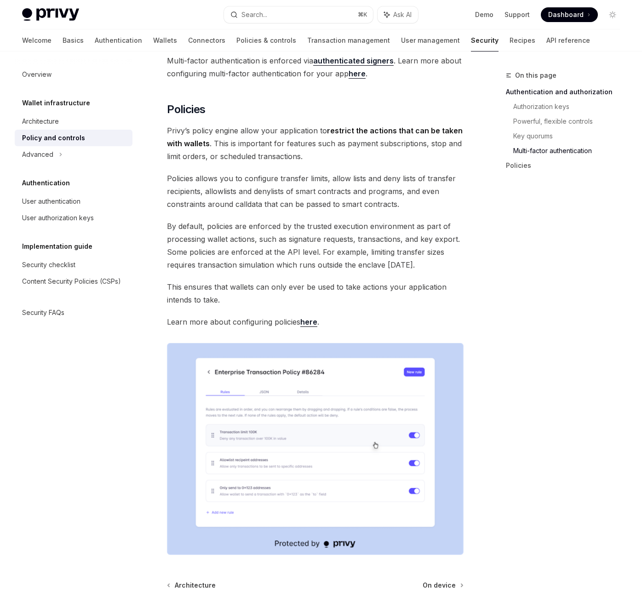
scroll to position [1036, 0]
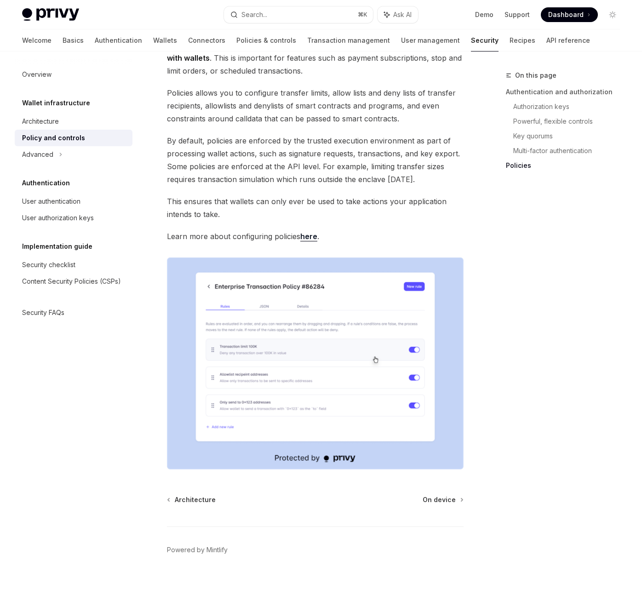
click at [237, 380] on img at bounding box center [315, 363] width 297 height 212
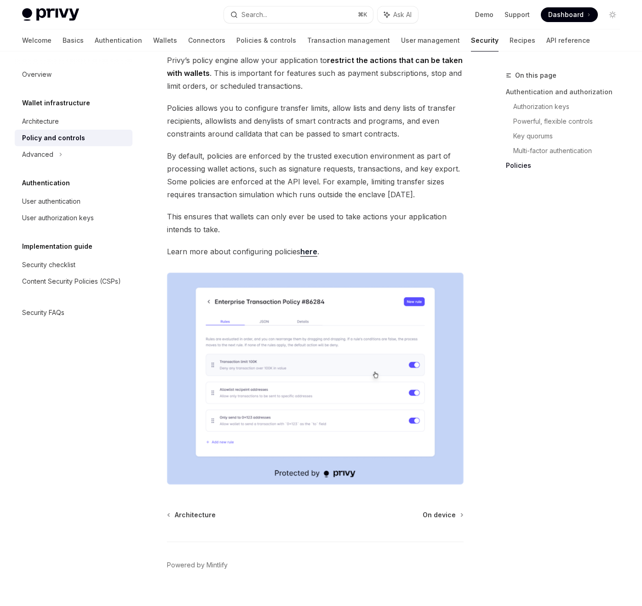
scroll to position [1006, 0]
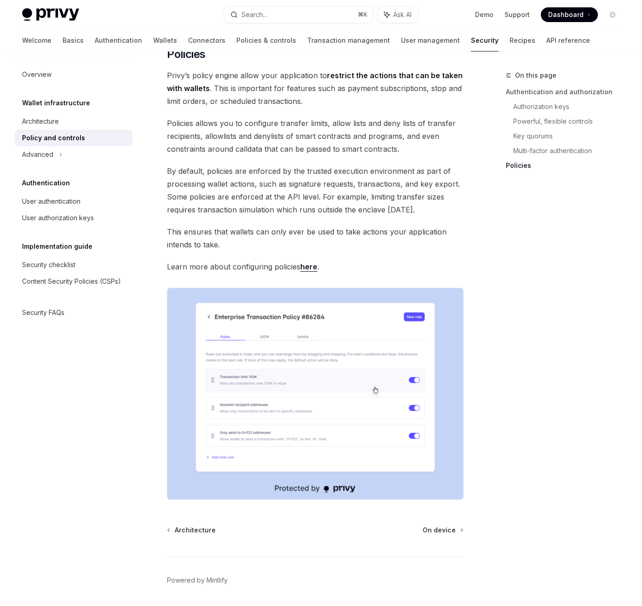
click at [309, 268] on link "here" at bounding box center [308, 267] width 17 height 10
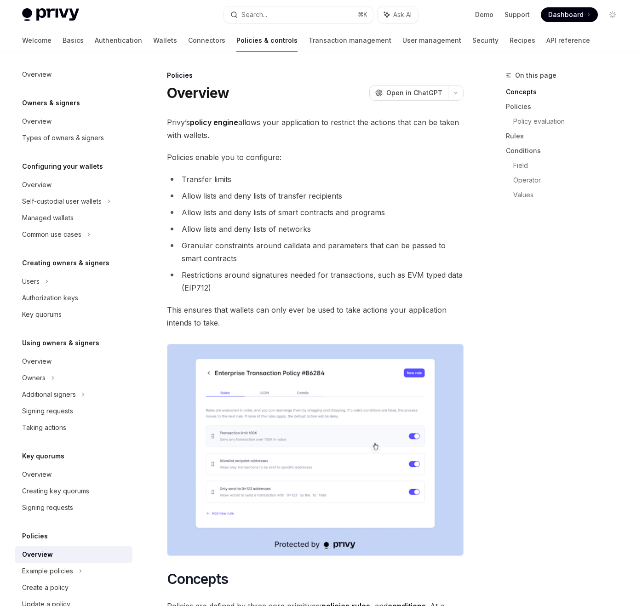
click at [187, 179] on li "Transfer limits" at bounding box center [315, 179] width 297 height 13
drag, startPoint x: 185, startPoint y: 229, endPoint x: 317, endPoint y: 229, distance: 132.4
click at [317, 229] on li "Allow lists and deny lists of networks" at bounding box center [315, 228] width 297 height 13
click at [227, 250] on li "Granular constraints around calldata and parameters that can be passed to smart…" at bounding box center [315, 252] width 297 height 26
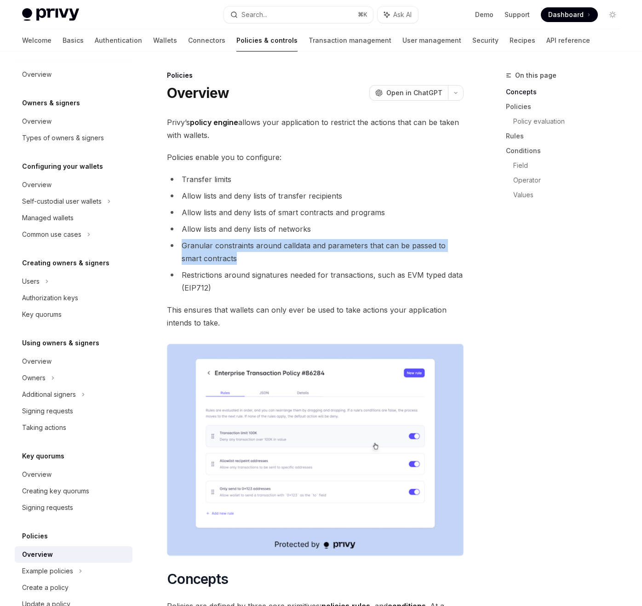
drag, startPoint x: 180, startPoint y: 245, endPoint x: 433, endPoint y: 257, distance: 253.5
click at [433, 257] on li "Granular constraints around calldata and parameters that can be passed to smart…" at bounding box center [315, 252] width 297 height 26
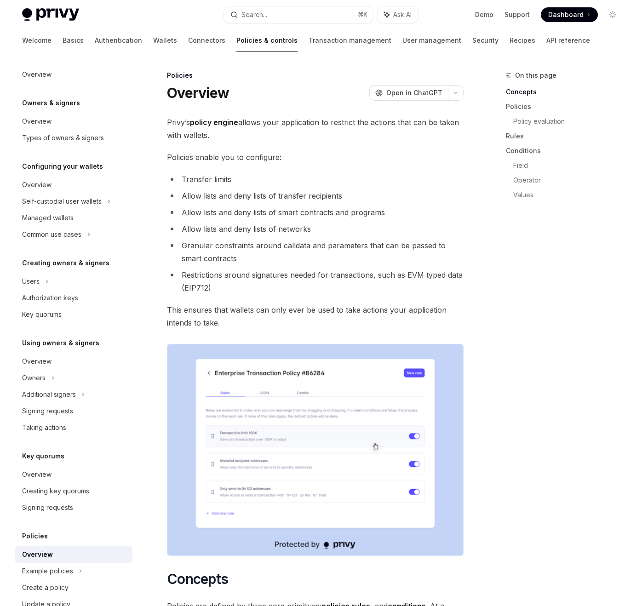
click at [202, 246] on li "Granular constraints around calldata and parameters that can be passed to smart…" at bounding box center [315, 252] width 297 height 26
drag, startPoint x: 180, startPoint y: 274, endPoint x: 401, endPoint y: 276, distance: 220.7
click at [401, 276] on li "Restrictions around signatures needed for transactions, such as EVM typed data …" at bounding box center [315, 281] width 297 height 26
click at [460, 276] on li "Restrictions around signatures needed for transactions, such as EVM typed data …" at bounding box center [315, 281] width 297 height 26
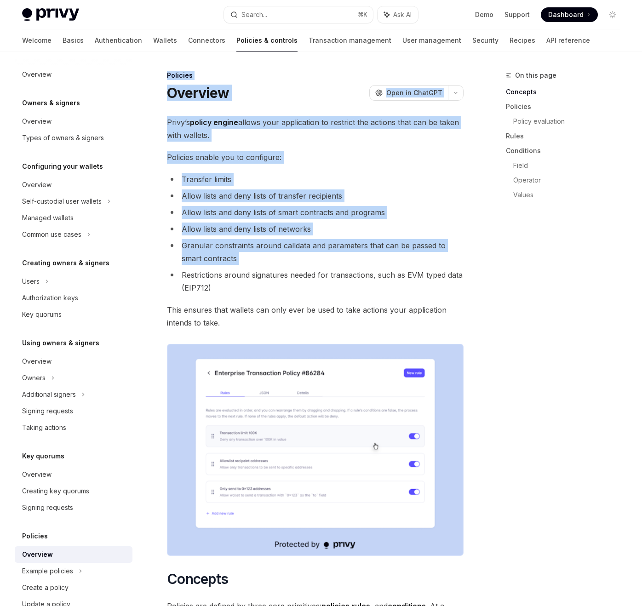
drag, startPoint x: 181, startPoint y: 275, endPoint x: 488, endPoint y: 279, distance: 307.6
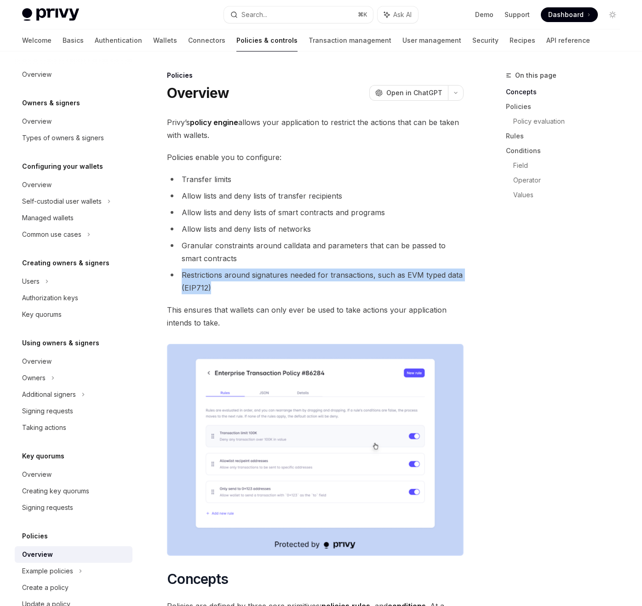
drag, startPoint x: 183, startPoint y: 273, endPoint x: 334, endPoint y: 282, distance: 150.6
click at [334, 282] on li "Restrictions around signatures needed for transactions, such as EVM typed data …" at bounding box center [315, 281] width 297 height 26
click at [282, 283] on li "Restrictions around signatures needed for transactions, such as EVM typed data …" at bounding box center [315, 281] width 297 height 26
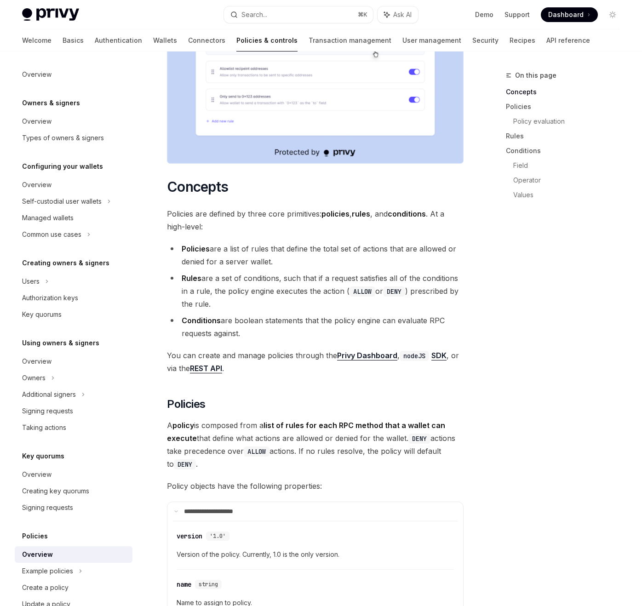
scroll to position [547, 0]
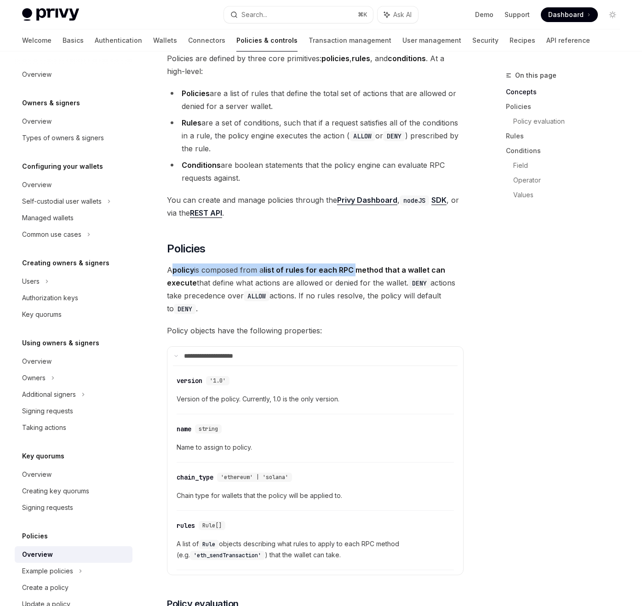
drag, startPoint x: 173, startPoint y: 267, endPoint x: 357, endPoint y: 267, distance: 183.9
click at [358, 267] on span "A policy is composed from a list of rules for each RPC method that a wallet can…" at bounding box center [315, 288] width 297 height 51
click at [442, 265] on strong "list of rules for each RPC method that a wallet can execute" at bounding box center [306, 276] width 278 height 22
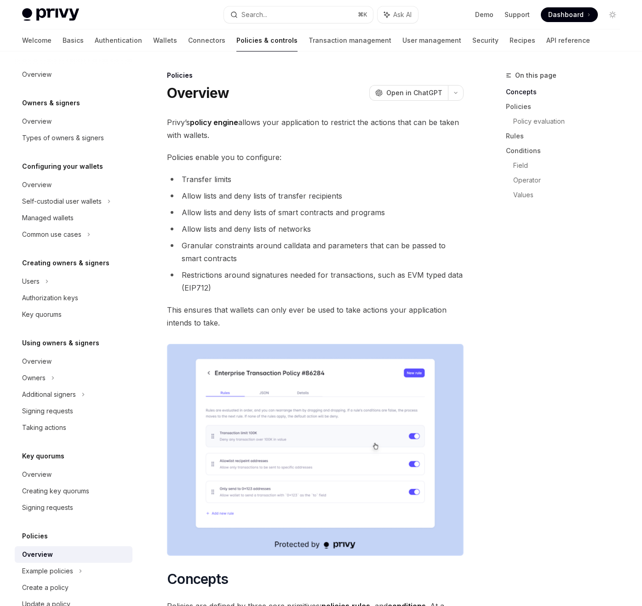
scroll to position [41, 0]
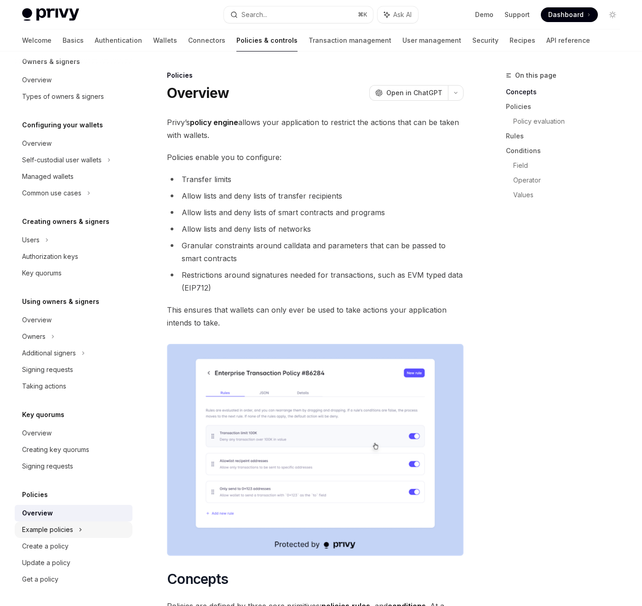
click at [42, 165] on div "Example policies" at bounding box center [62, 159] width 80 height 11
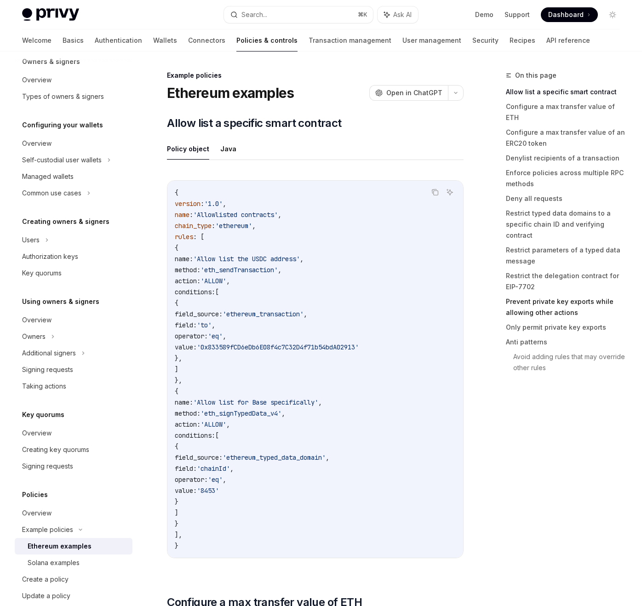
click at [530, 294] on link "Prevent private key exports while allowing other actions" at bounding box center [566, 307] width 121 height 26
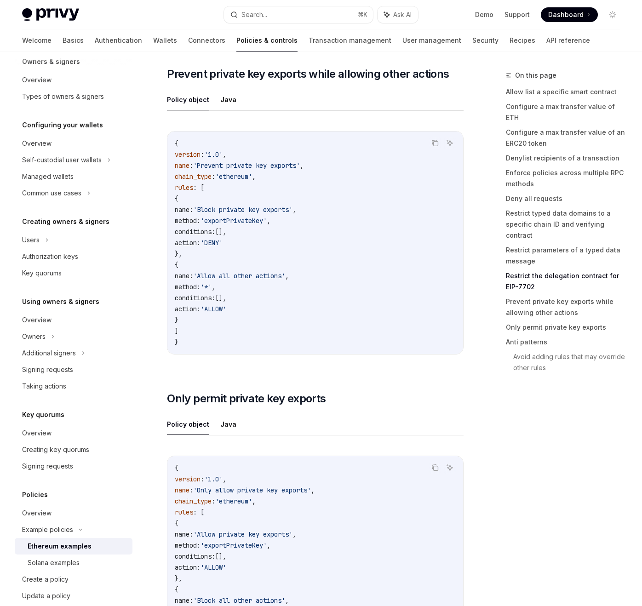
scroll to position [4133, 0]
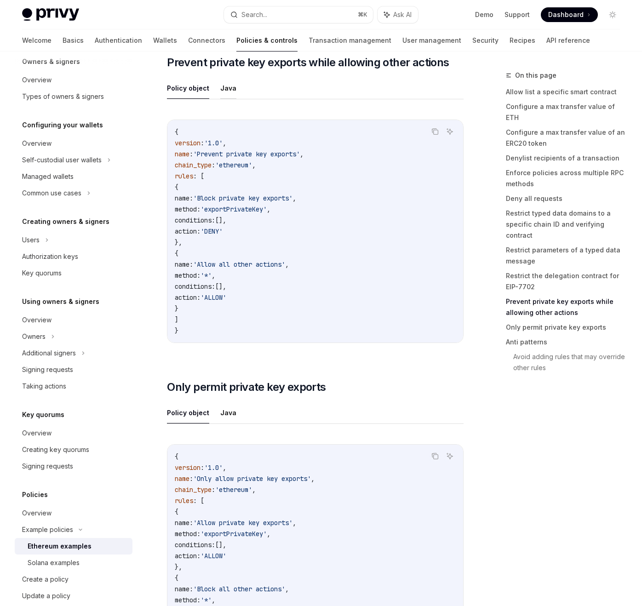
click at [222, 97] on button "Java" at bounding box center [228, 88] width 16 height 22
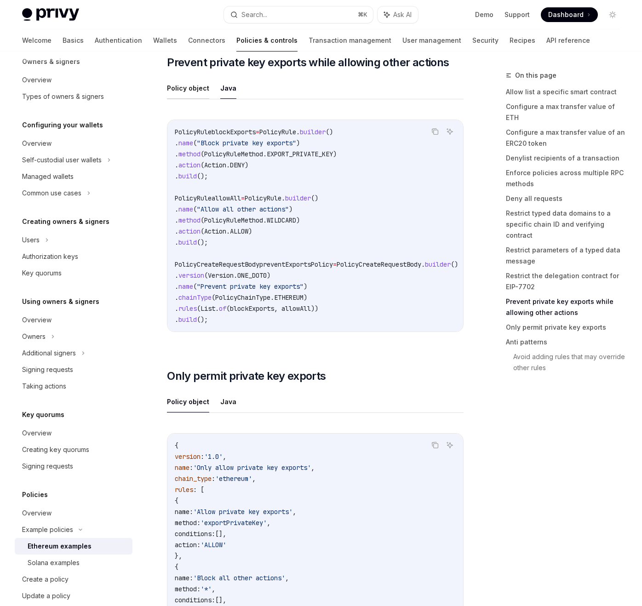
click at [182, 99] on button "Policy object" at bounding box center [188, 88] width 42 height 22
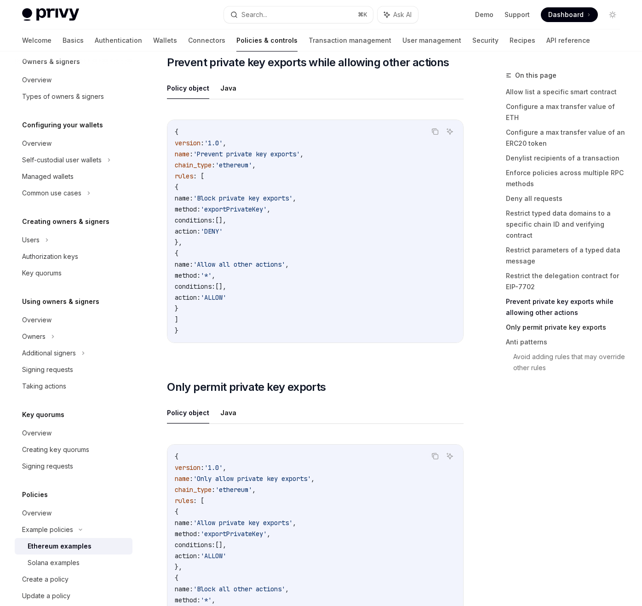
click at [527, 320] on link "Only permit private key exports" at bounding box center [566, 327] width 121 height 15
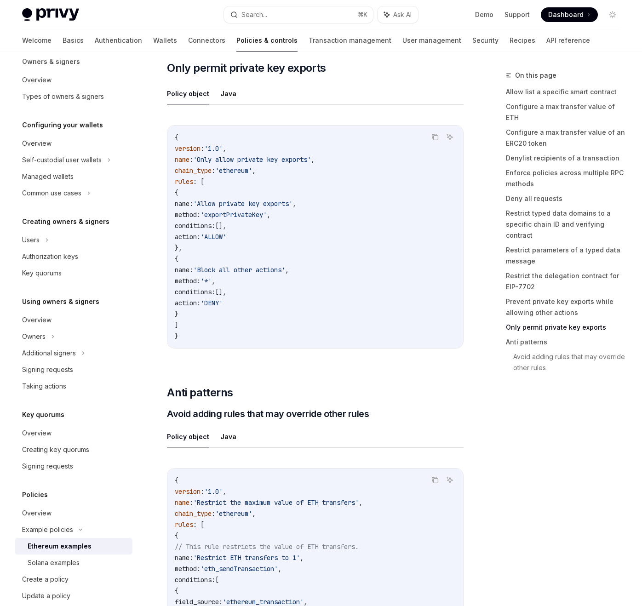
scroll to position [4457, 0]
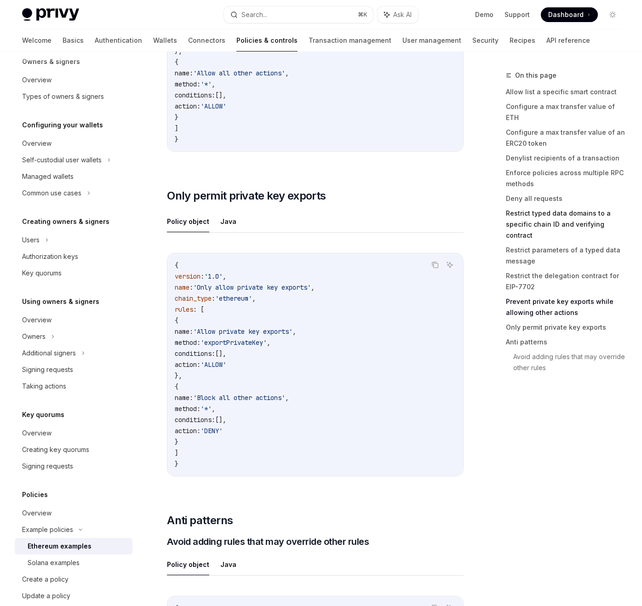
click at [554, 206] on link "Restrict typed data domains to a specific chain ID and verifying contract" at bounding box center [566, 224] width 121 height 37
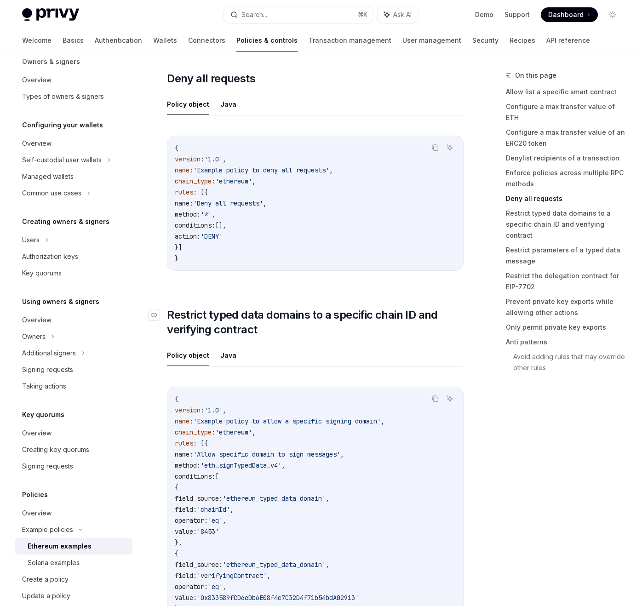
scroll to position [2378, 0]
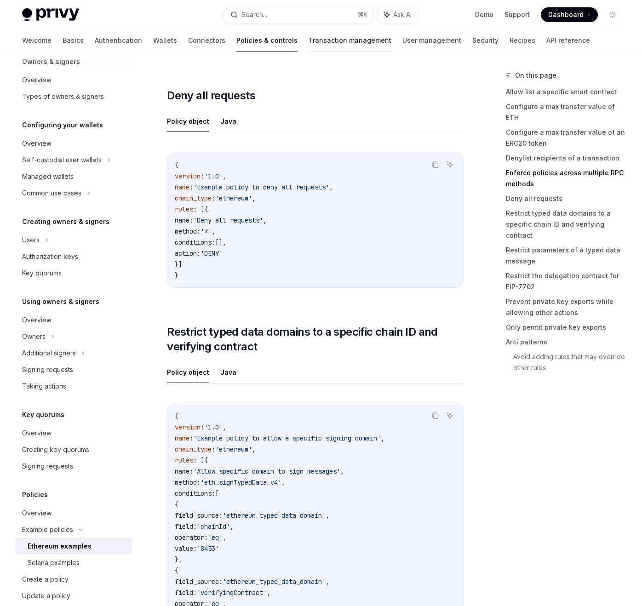
click at [308, 41] on link "Transaction management" at bounding box center [349, 40] width 83 height 22
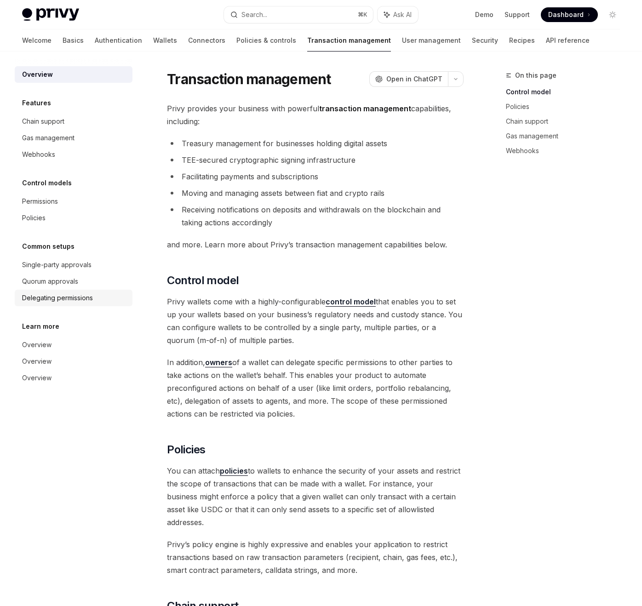
click at [80, 302] on div "Delegating permissions" at bounding box center [57, 297] width 71 height 11
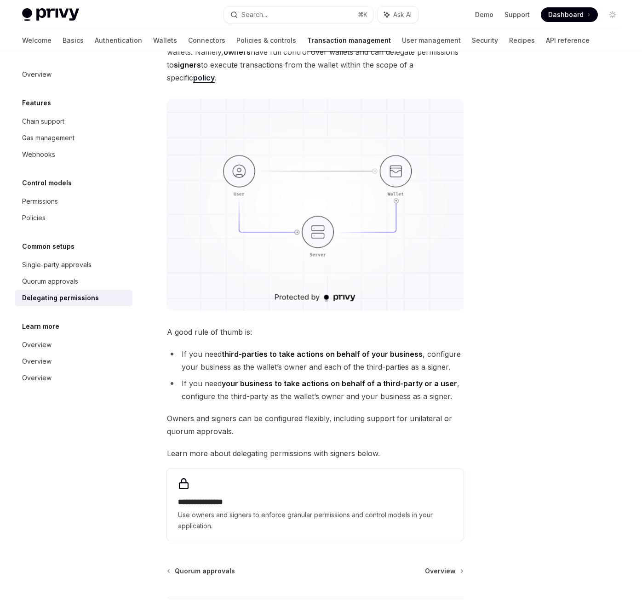
scroll to position [167, 0]
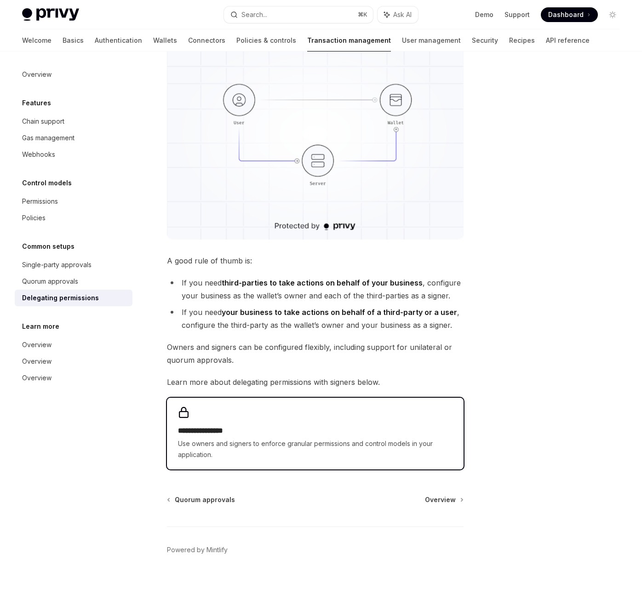
click at [285, 430] on h2 "**********" at bounding box center [315, 430] width 274 height 11
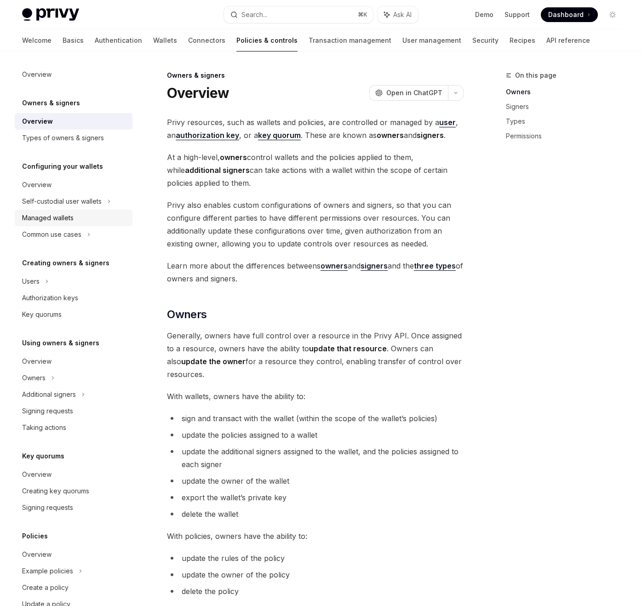
click at [48, 216] on div "Managed wallets" at bounding box center [47, 217] width 51 height 11
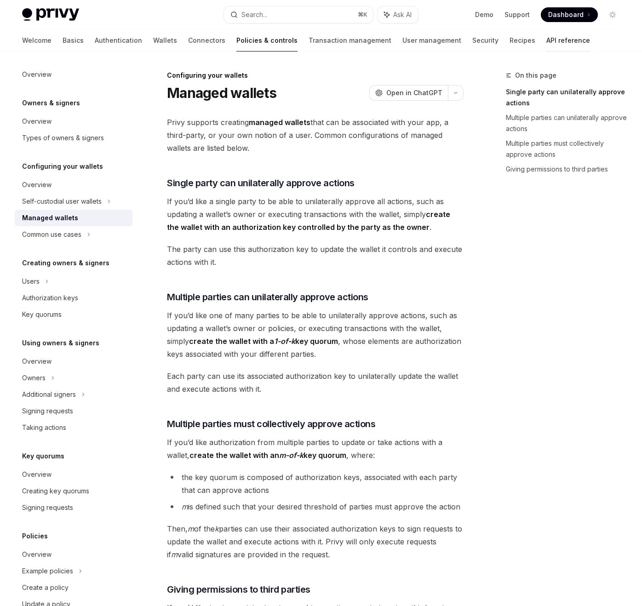
click at [546, 39] on link "API reference" at bounding box center [568, 40] width 44 height 22
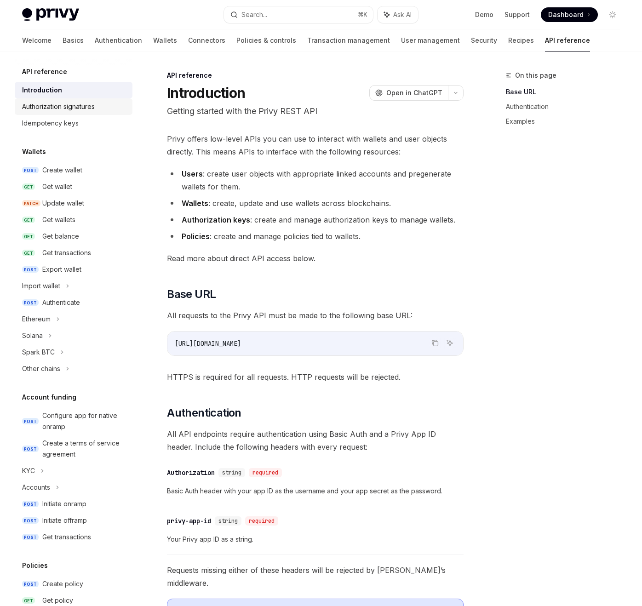
click at [57, 103] on div "Authorization signatures" at bounding box center [58, 106] width 73 height 11
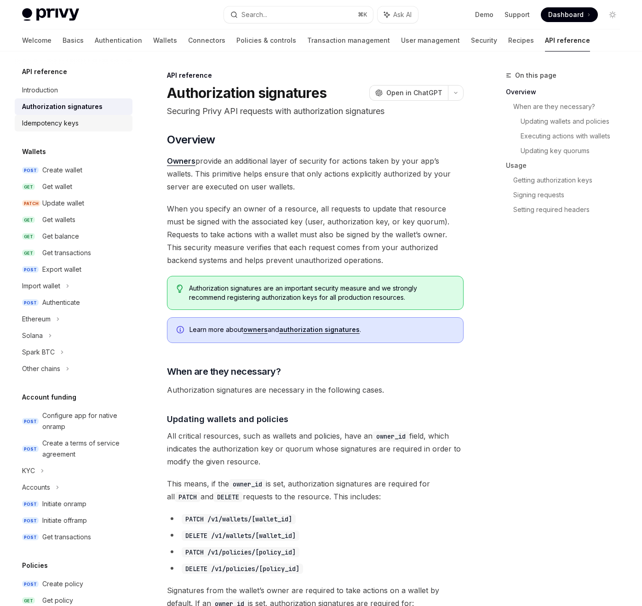
click at [56, 121] on div "Idempotency keys" at bounding box center [50, 123] width 57 height 11
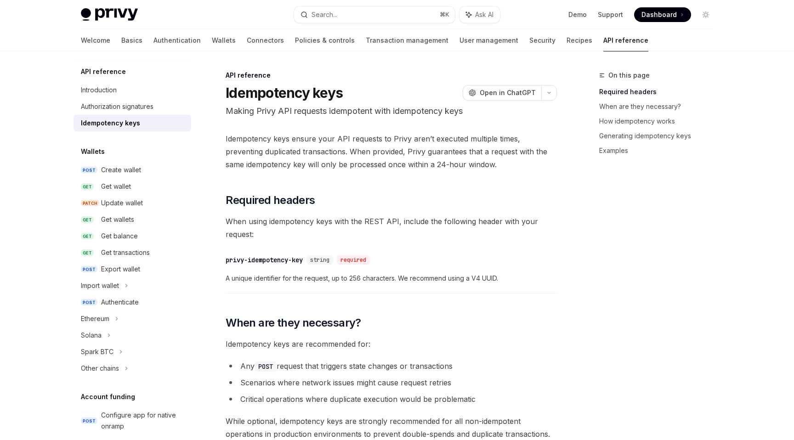
click at [124, 168] on div "Create wallet" at bounding box center [121, 170] width 40 height 11
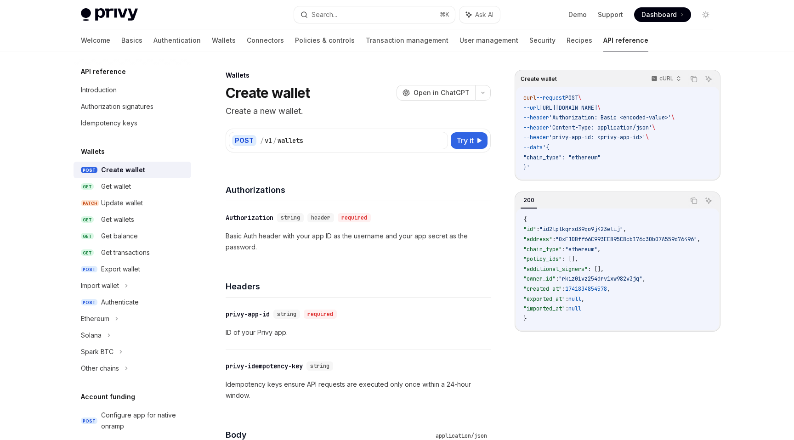
click at [119, 169] on div "Create wallet" at bounding box center [123, 170] width 44 height 11
click at [467, 140] on span "Try it" at bounding box center [464, 140] width 17 height 11
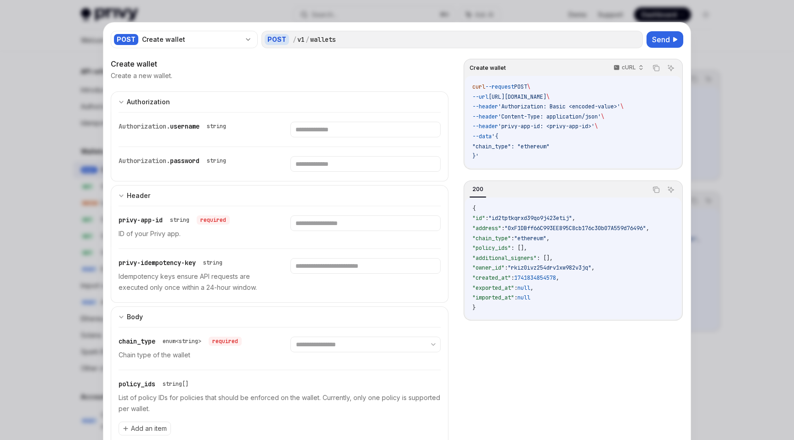
click at [641, 153] on div at bounding box center [397, 220] width 794 height 440
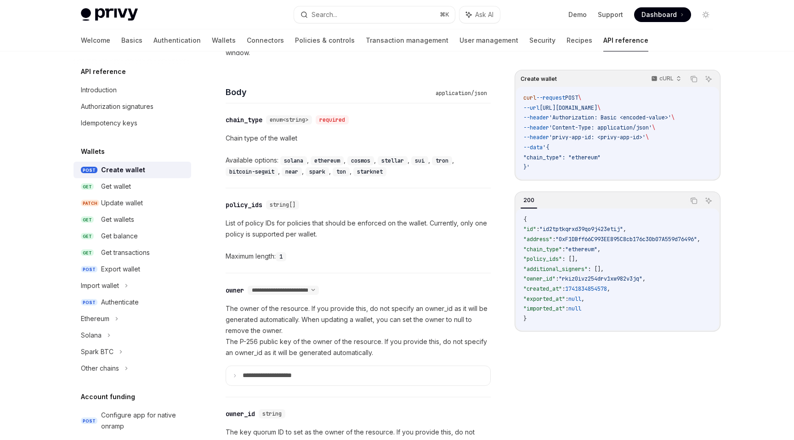
scroll to position [385, 0]
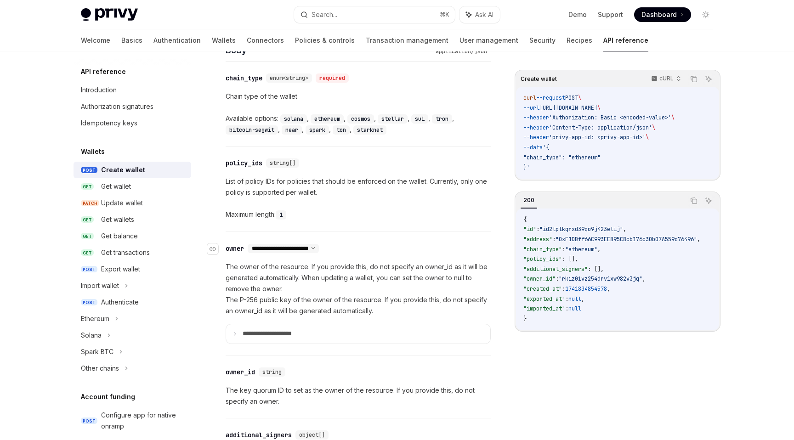
click at [319, 247] on select "**********" at bounding box center [283, 248] width 71 height 7
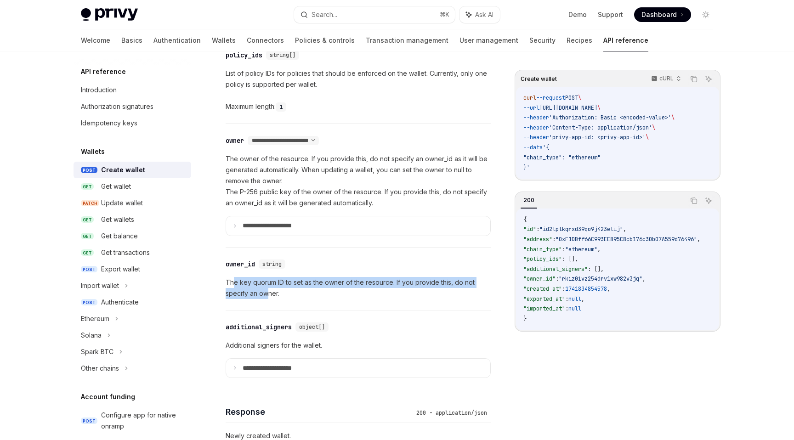
drag, startPoint x: 235, startPoint y: 284, endPoint x: 268, endPoint y: 294, distance: 34.5
click at [269, 294] on p "The key quorum ID to set as the owner of the resource. If you provide this, do …" at bounding box center [358, 288] width 265 height 22
click at [304, 289] on p "The key quorum ID to set as the owner of the resource. If you provide this, do …" at bounding box center [358, 288] width 265 height 22
drag, startPoint x: 228, startPoint y: 279, endPoint x: 390, endPoint y: 279, distance: 162.3
click at [390, 279] on p "The key quorum ID to set as the owner of the resource. If you provide this, do …" at bounding box center [358, 288] width 265 height 22
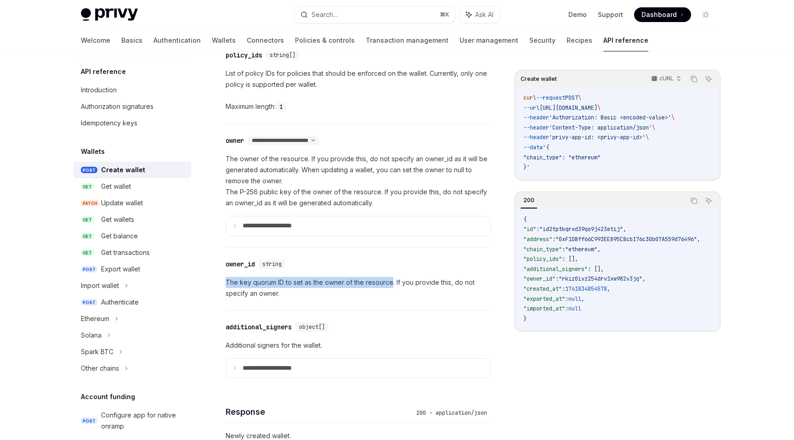
click at [324, 274] on div "​ owner_id string The key quorum ID to set as the owner of the resource. If you…" at bounding box center [358, 279] width 265 height 63
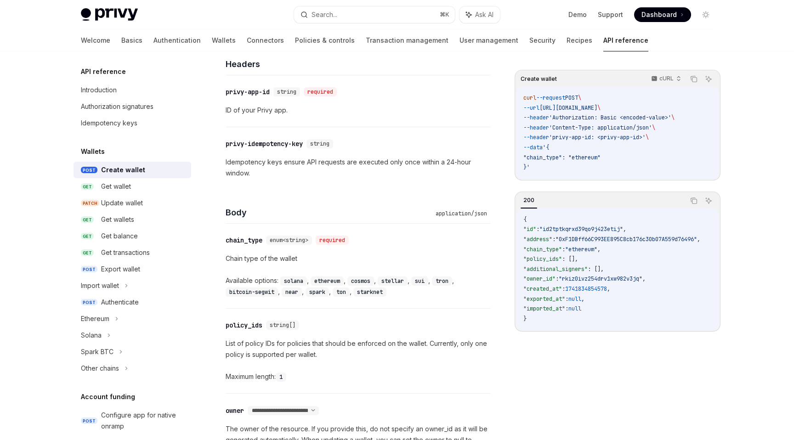
scroll to position [0, 0]
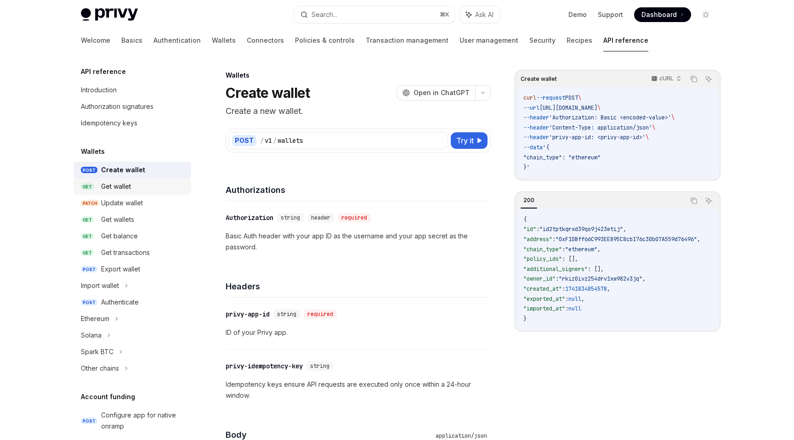
click at [111, 189] on div "Get wallet" at bounding box center [116, 186] width 30 height 11
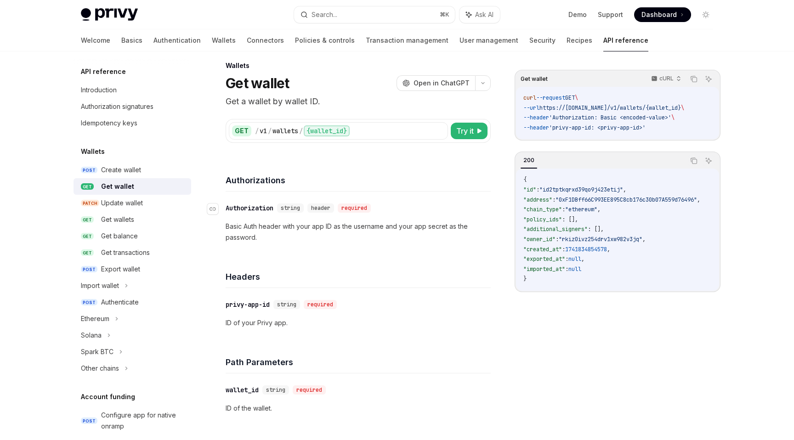
scroll to position [8, 0]
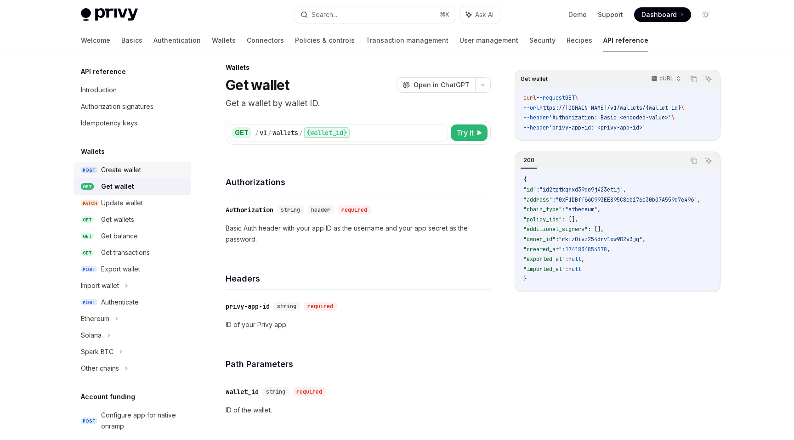
click at [113, 170] on div "Create wallet" at bounding box center [121, 170] width 40 height 11
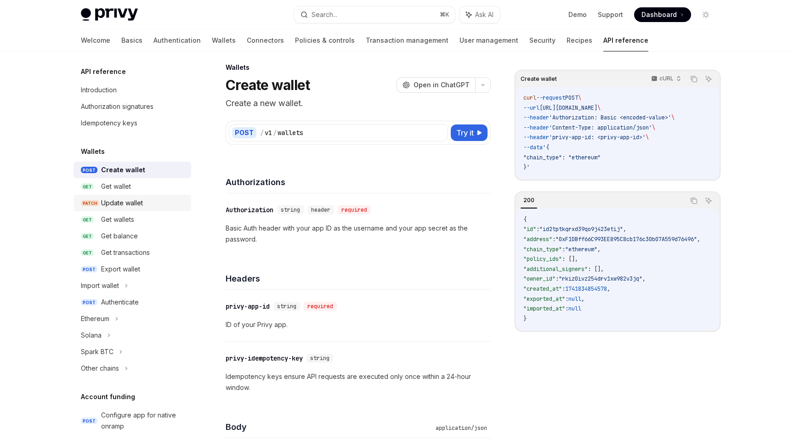
click at [114, 200] on div "Update wallet" at bounding box center [122, 203] width 42 height 11
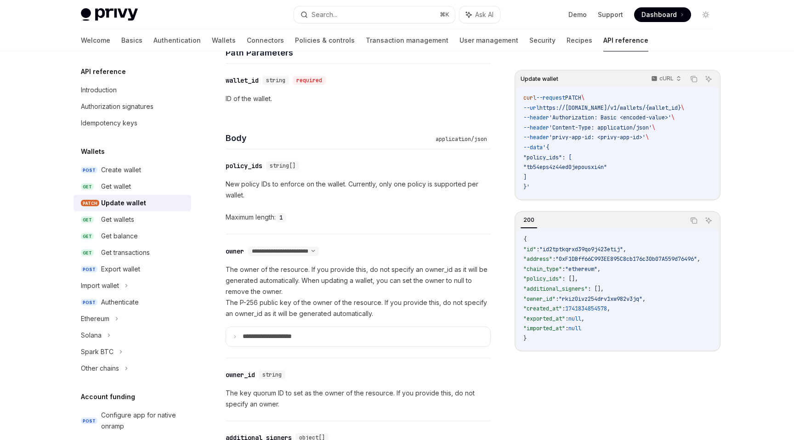
scroll to position [393, 0]
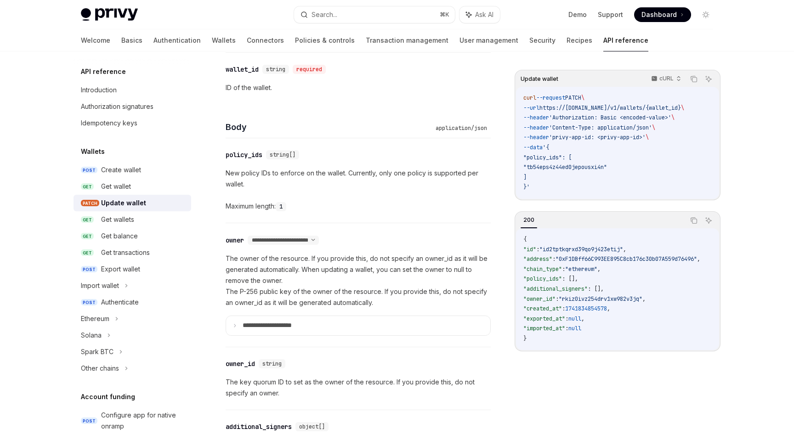
click at [260, 309] on div "**********" at bounding box center [358, 294] width 265 height 83
click at [246, 322] on p "**********" at bounding box center [275, 326] width 64 height 8
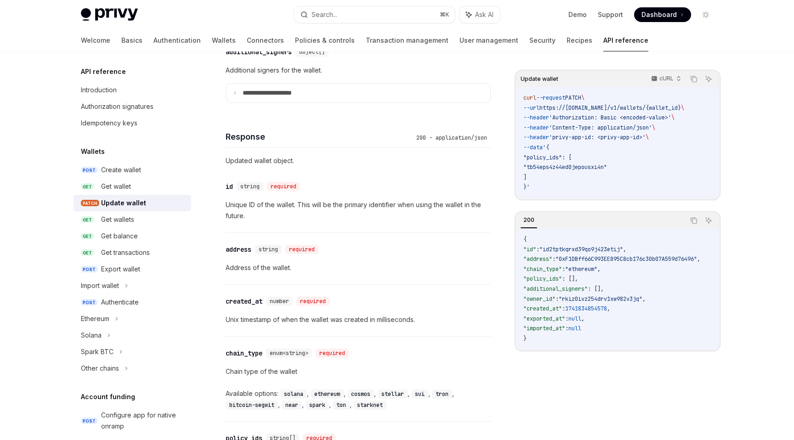
scroll to position [943, 0]
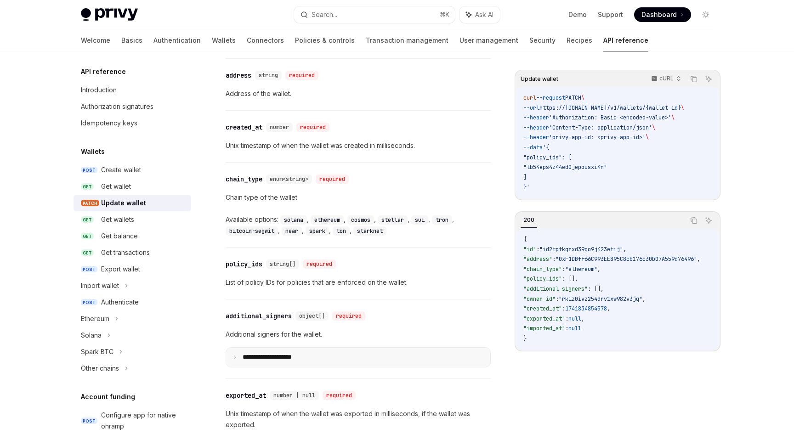
click at [241, 349] on summary "**********" at bounding box center [358, 357] width 264 height 19
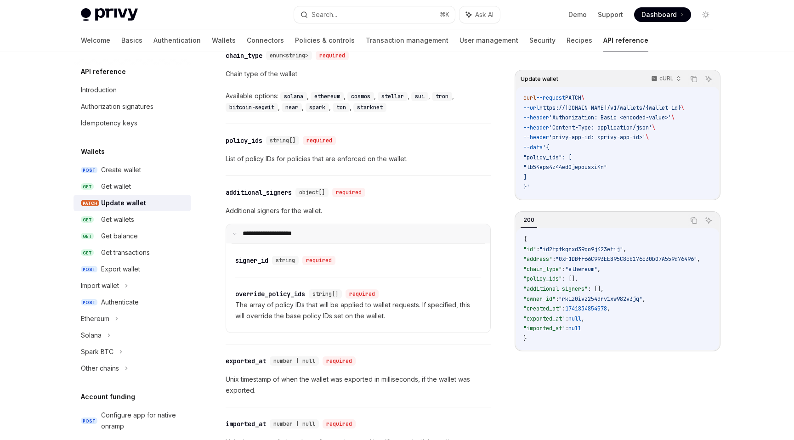
scroll to position [1067, 0]
click at [243, 230] on p "**********" at bounding box center [273, 233] width 61 height 8
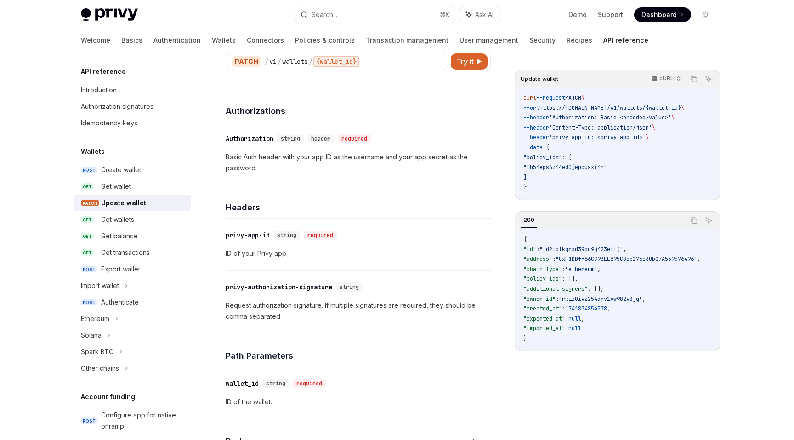
scroll to position [0, 0]
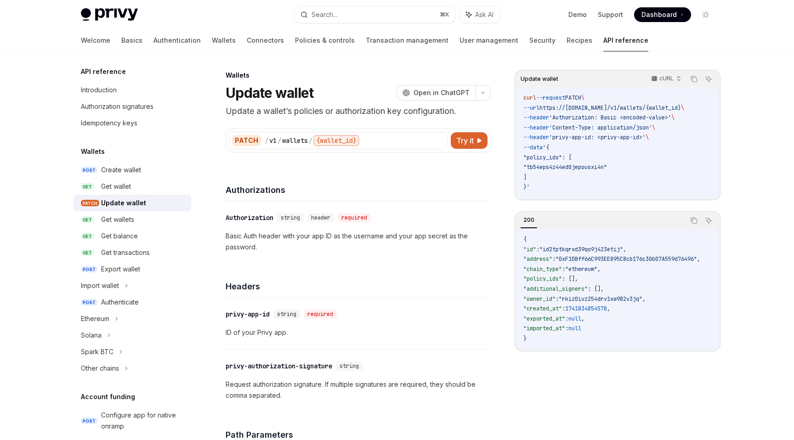
click at [295, 247] on p "Basic Auth header with your app ID as the username and your app secret as the p…" at bounding box center [358, 242] width 265 height 22
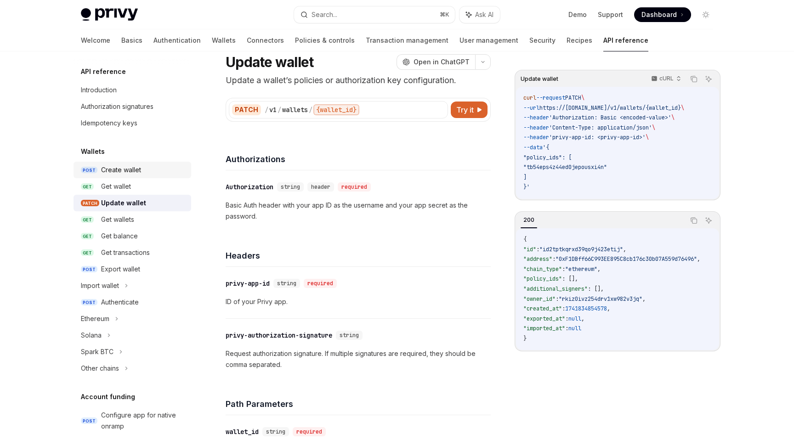
scroll to position [26, 0]
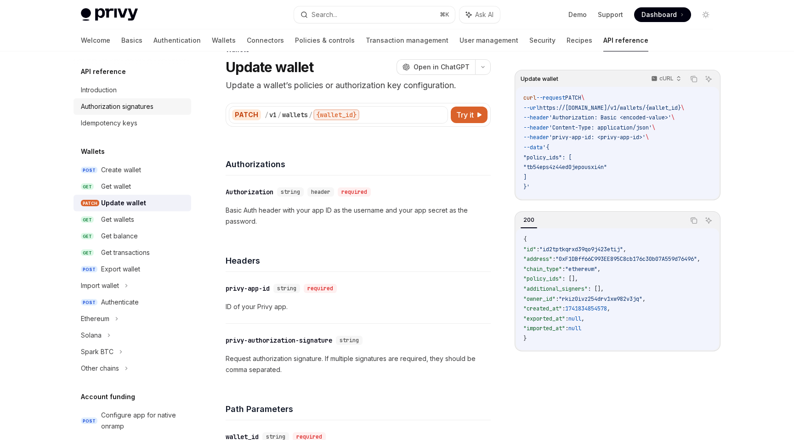
click at [141, 107] on div "Authorization signatures" at bounding box center [117, 106] width 73 height 11
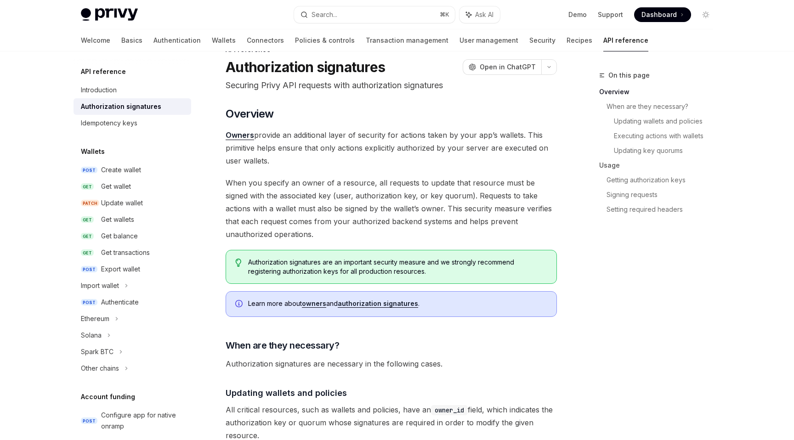
click at [241, 302] on icon "Info" at bounding box center [239, 304] width 9 height 9
click at [355, 305] on link "authorization signatures" at bounding box center [378, 304] width 80 height 8
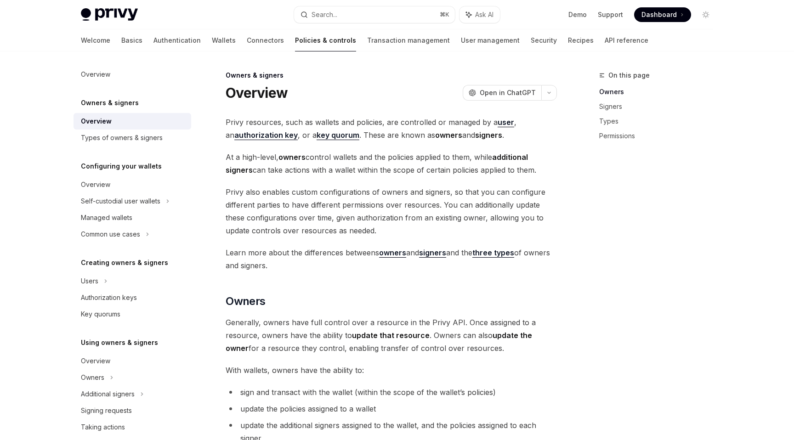
click at [261, 136] on strong "authorization key" at bounding box center [265, 135] width 63 height 9
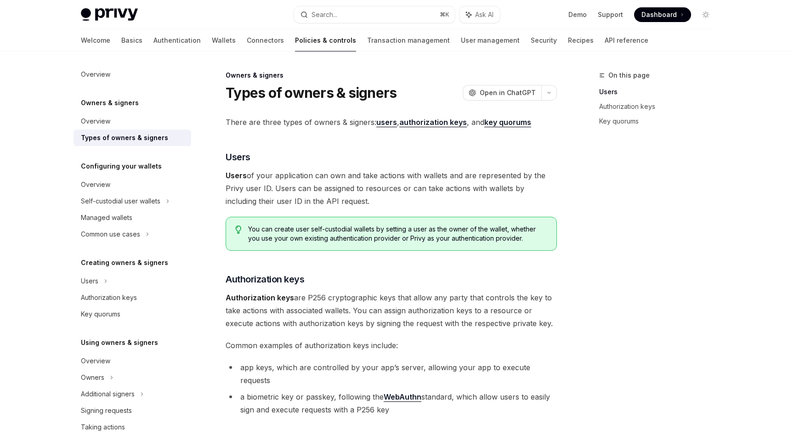
click at [421, 123] on strong "authorization keys" at bounding box center [433, 122] width 68 height 9
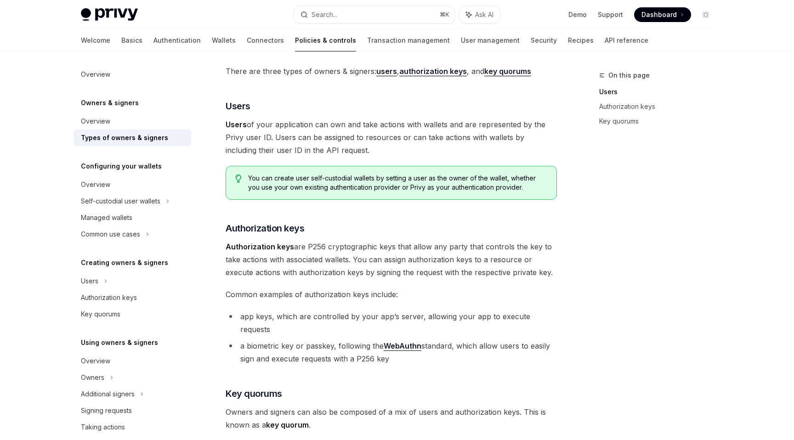
scroll to position [51, 0]
click at [243, 320] on li "app keys, which are controlled by your app’s server, allowing your app to execu…" at bounding box center [391, 323] width 331 height 26
drag, startPoint x: 239, startPoint y: 319, endPoint x: 337, endPoint y: 321, distance: 98.4
click at [338, 321] on li "app keys, which are controlled by your app’s server, allowing your app to execu…" at bounding box center [391, 323] width 331 height 26
click at [368, 316] on li "app keys, which are controlled by your app’s server, allowing your app to execu…" at bounding box center [391, 323] width 331 height 26
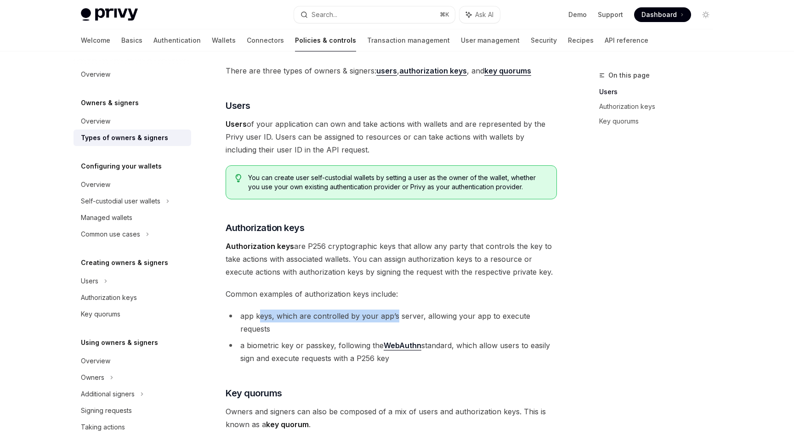
drag, startPoint x: 263, startPoint y: 314, endPoint x: 394, endPoint y: 314, distance: 131.0
click at [394, 314] on li "app keys, which are controlled by your app’s server, allowing your app to execu…" at bounding box center [391, 323] width 331 height 26
click at [448, 315] on li "app keys, which are controlled by your app’s server, allowing your app to execu…" at bounding box center [391, 323] width 331 height 26
drag, startPoint x: 433, startPoint y: 314, endPoint x: 522, endPoint y: 315, distance: 89.2
click at [524, 315] on li "app keys, which are controlled by your app’s server, allowing your app to execu…" at bounding box center [391, 323] width 331 height 26
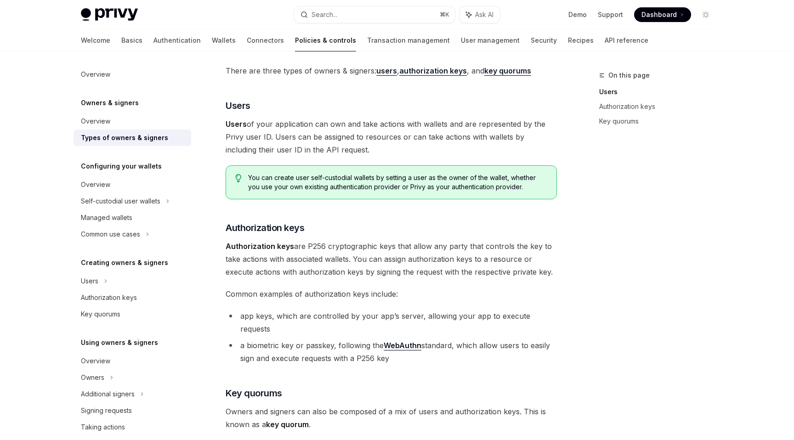
click at [544, 315] on li "app keys, which are controlled by your app’s server, allowing your app to execu…" at bounding box center [391, 323] width 331 height 26
drag, startPoint x: 256, startPoint y: 328, endPoint x: 343, endPoint y: 327, distance: 87.3
click at [343, 339] on li "a biometric key or passkey, following the WebAuthn standard, which allow users …" at bounding box center [391, 352] width 331 height 26
click at [454, 339] on li "a biometric key or passkey, following the WebAuthn standard, which allow users …" at bounding box center [391, 352] width 331 height 26
click at [391, 341] on link "WebAuthn" at bounding box center [403, 346] width 38 height 10
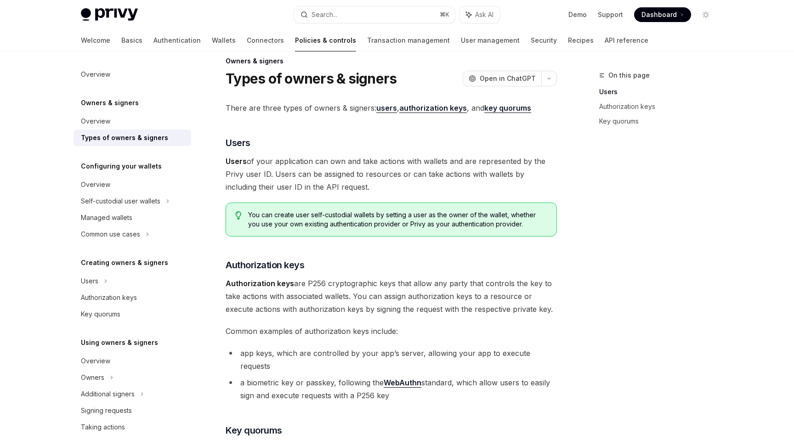
scroll to position [0, 0]
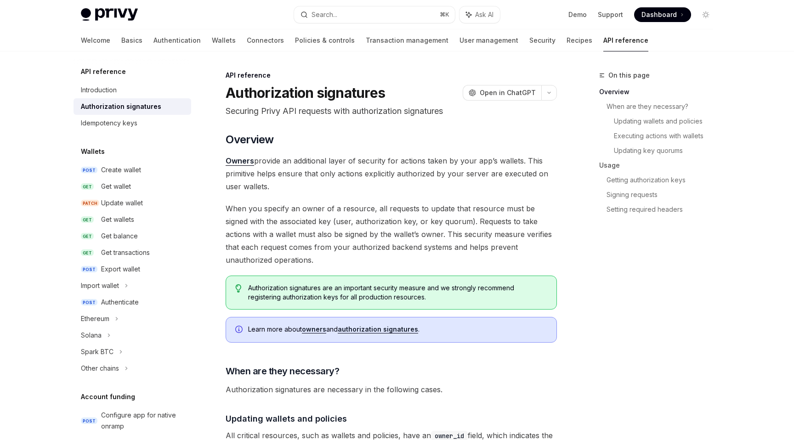
scroll to position [26, 0]
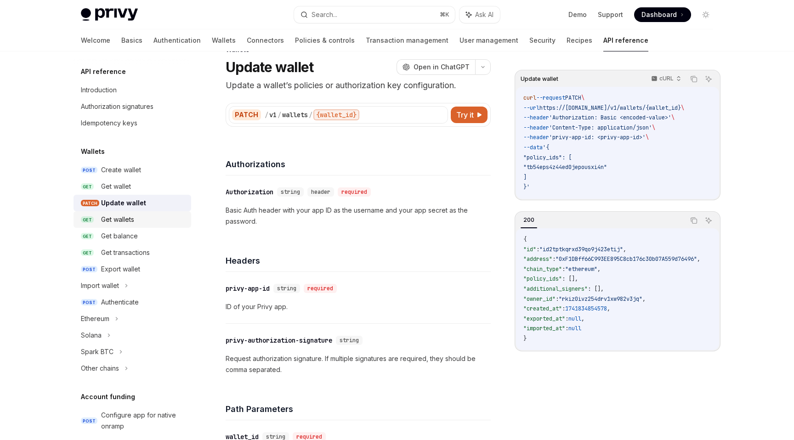
click at [130, 217] on div "Get wallets" at bounding box center [117, 219] width 33 height 11
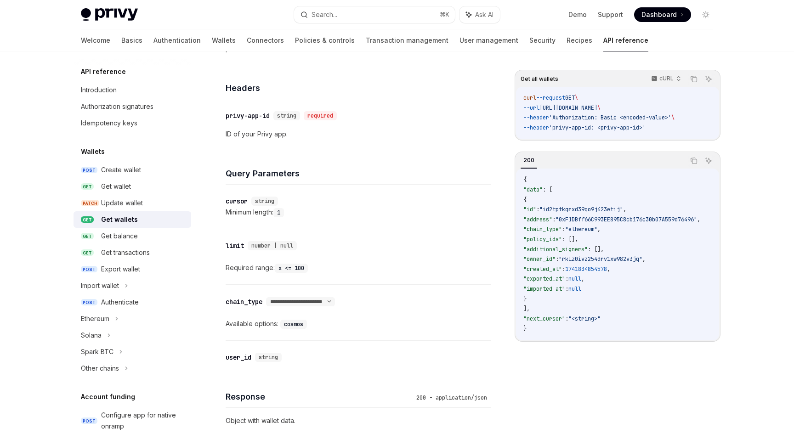
scroll to position [217, 0]
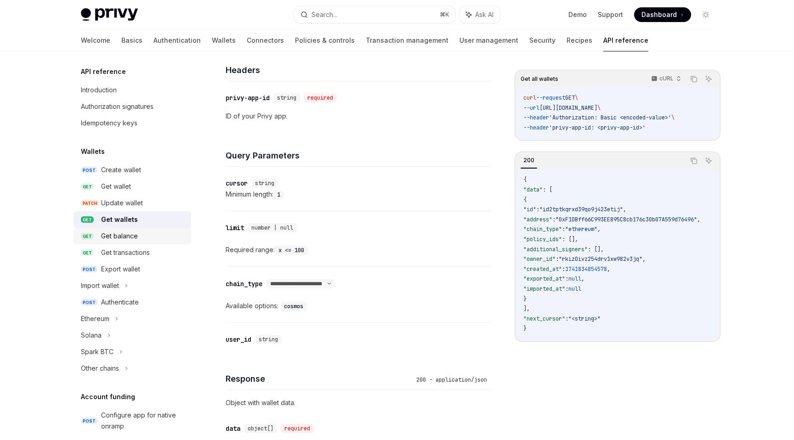
click at [127, 239] on div "Get balance" at bounding box center [119, 236] width 37 height 11
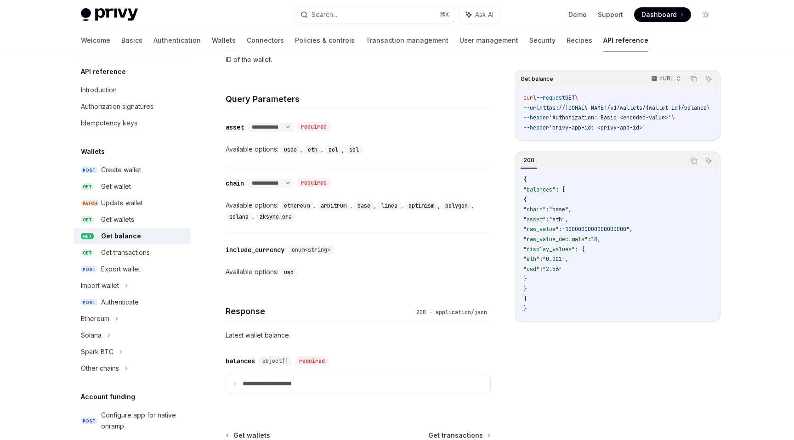
scroll to position [373, 0]
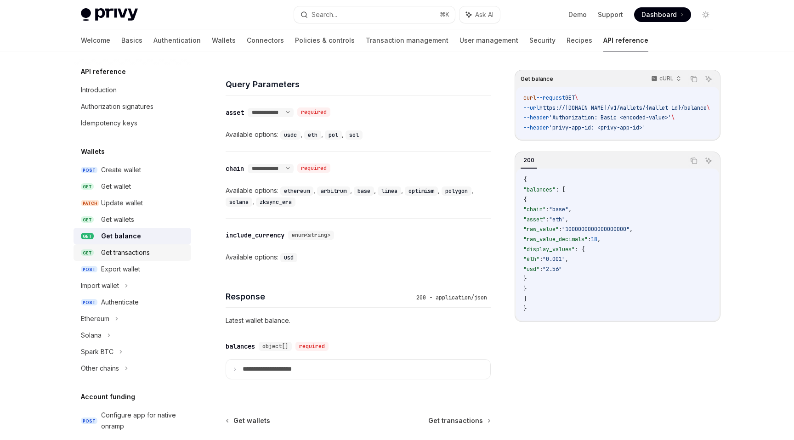
click at [131, 258] on link "GET Get transactions" at bounding box center [133, 253] width 118 height 17
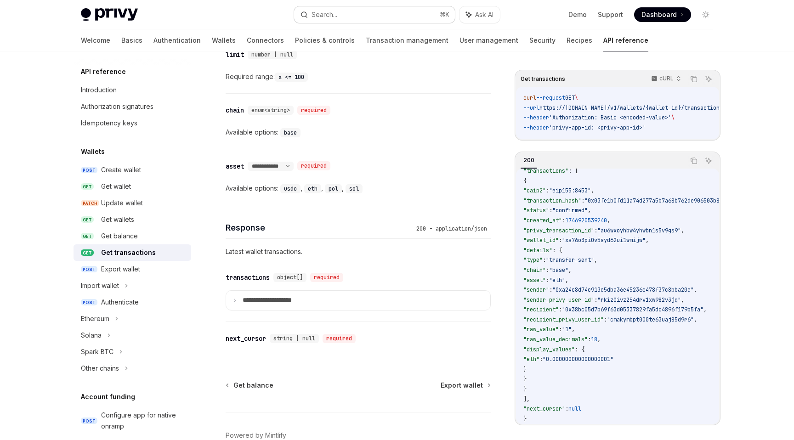
scroll to position [523, 0]
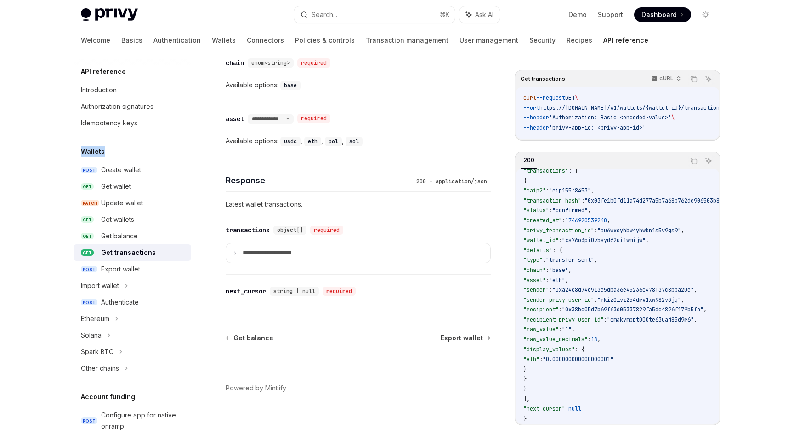
drag, startPoint x: 80, startPoint y: 149, endPoint x: 135, endPoint y: 149, distance: 54.7
click at [135, 149] on div "Wallets" at bounding box center [133, 151] width 118 height 11
click at [84, 147] on h5 "Wallets" at bounding box center [93, 151] width 24 height 11
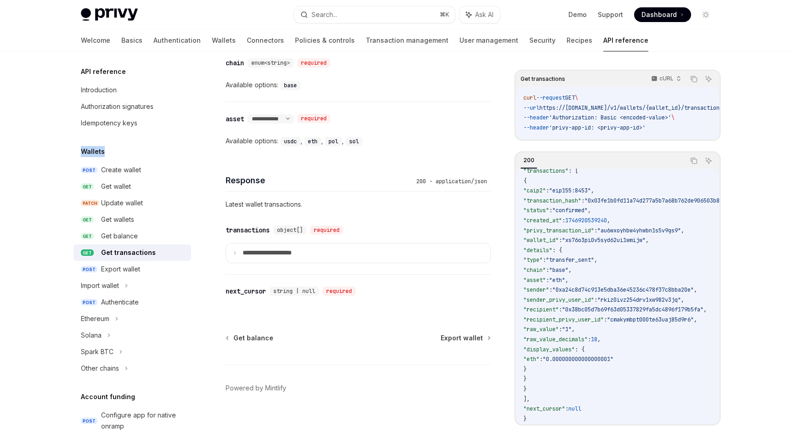
click at [83, 150] on h5 "Wallets" at bounding box center [93, 151] width 24 height 11
click at [351, 89] on div "Available options: base" at bounding box center [358, 85] width 265 height 11
click at [112, 270] on div "Export wallet" at bounding box center [120, 269] width 39 height 11
type textarea "*"
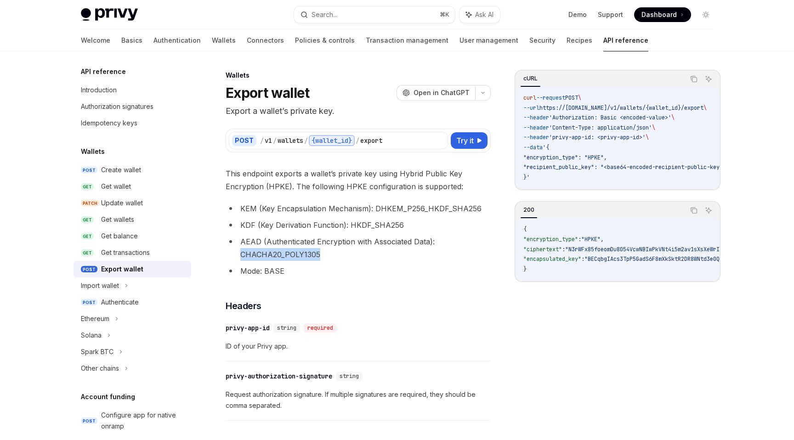
drag, startPoint x: 241, startPoint y: 254, endPoint x: 329, endPoint y: 256, distance: 87.8
click at [329, 256] on li "AEAD (Authenticated Encryption with Associated Data): CHACHA20_POLY1305" at bounding box center [358, 248] width 265 height 26
click at [400, 266] on li "Mode: BASE" at bounding box center [358, 270] width 265 height 13
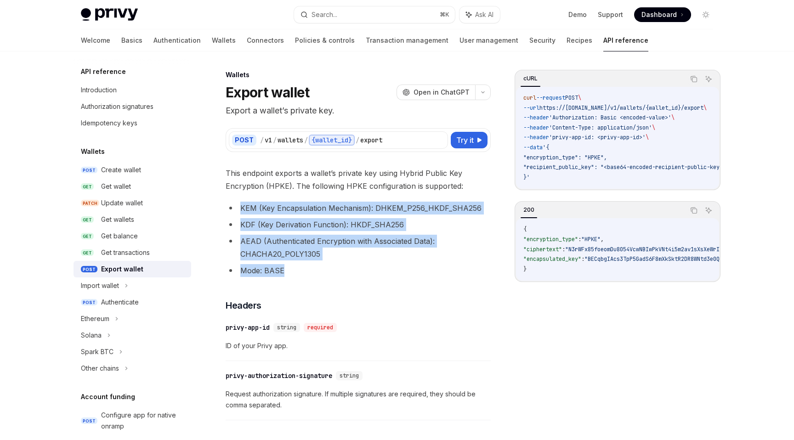
drag, startPoint x: 242, startPoint y: 207, endPoint x: 294, endPoint y: 269, distance: 80.6
click at [294, 269] on ul "KEM (Key Encapsulation Mechanism): DHKEM_P256_HKDF_SHA256 KDF (Key Derivation F…" at bounding box center [358, 239] width 265 height 75
copy ul "KEM (Key Encapsulation Mechanism): DHKEM_P256_HKDF_SHA256 KDF (Key Derivation F…"
